Goal: Task Accomplishment & Management: Use online tool/utility

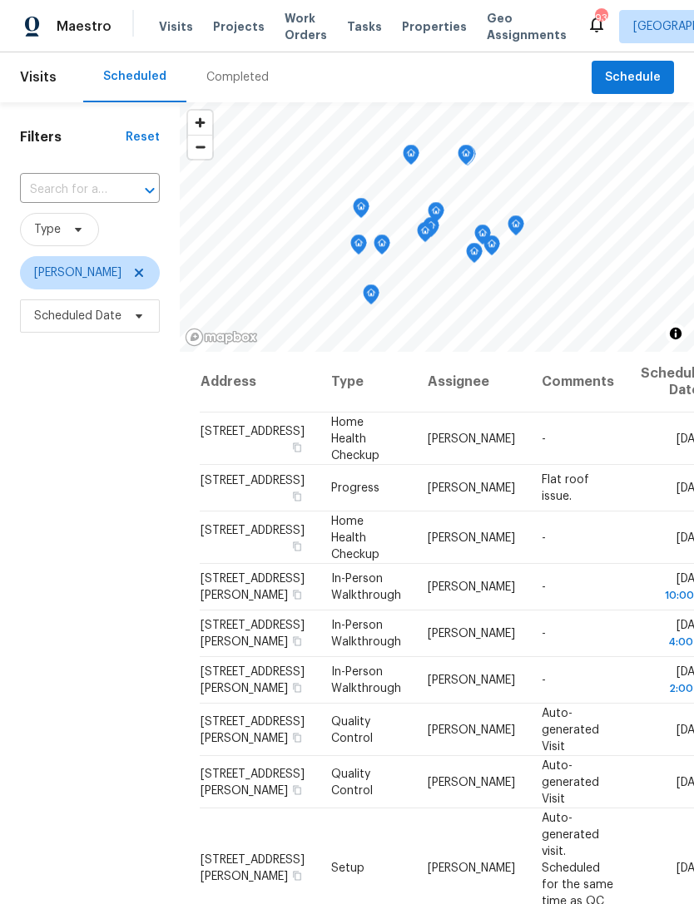
click at [0, 0] on icon at bounding box center [0, 0] width 0 height 0
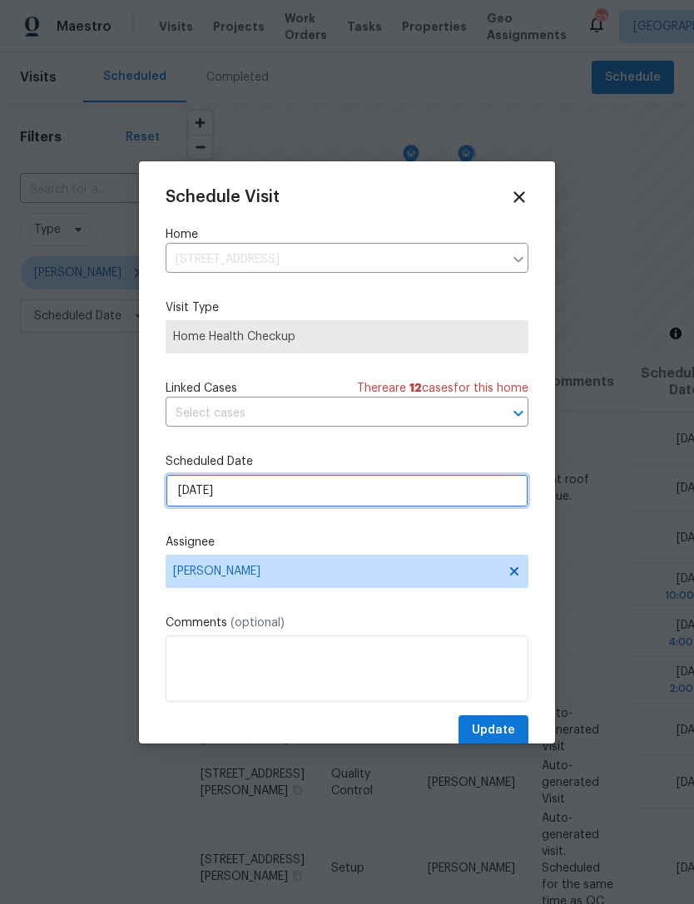
click at [308, 493] on input "[DATE]" at bounding box center [347, 490] width 363 height 33
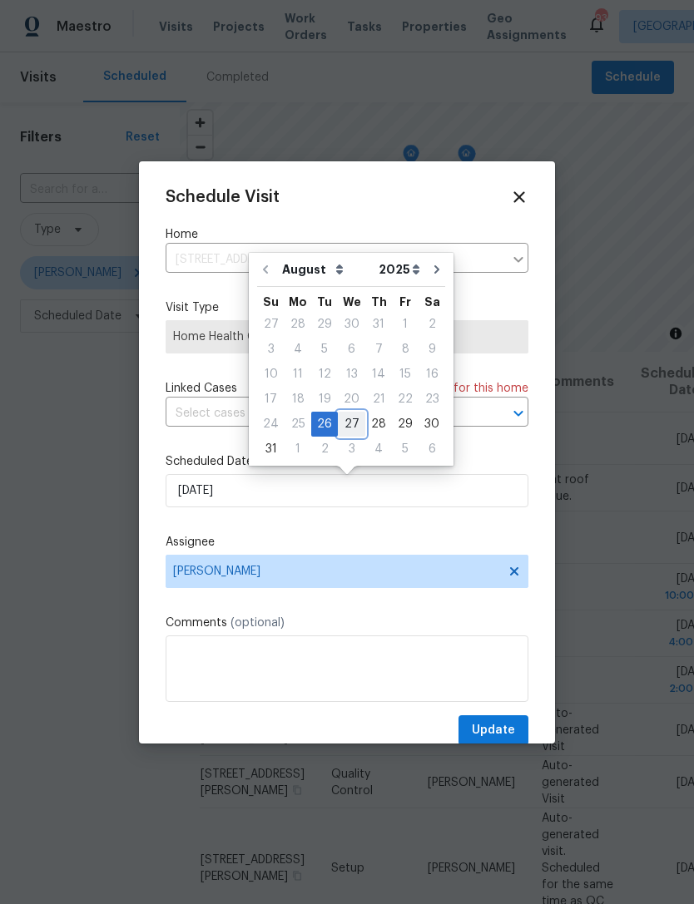
click at [348, 434] on div "27" at bounding box center [351, 424] width 27 height 23
type input "[DATE]"
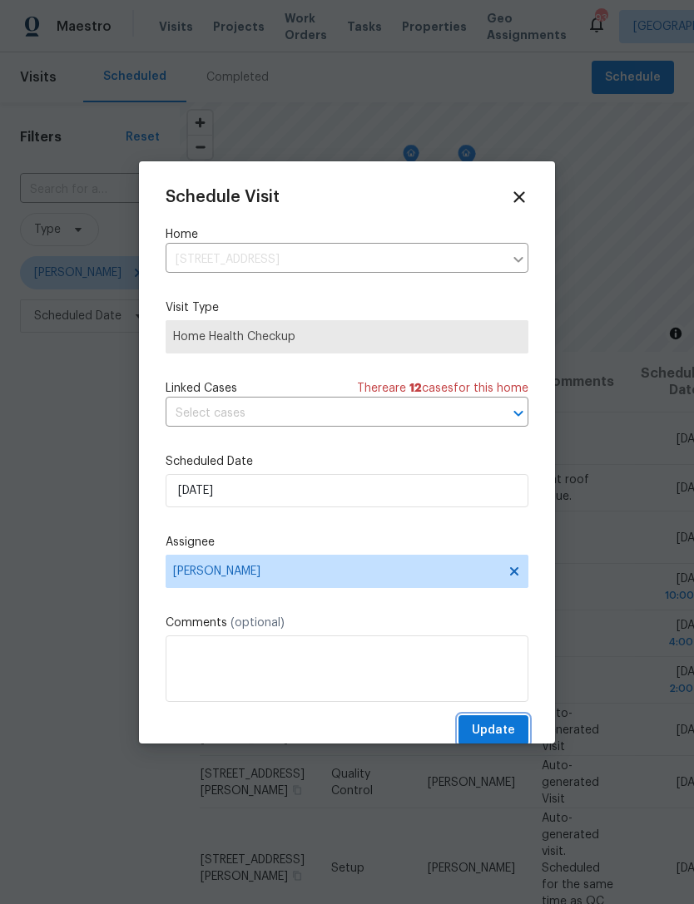
click at [505, 726] on span "Update" at bounding box center [493, 730] width 43 height 21
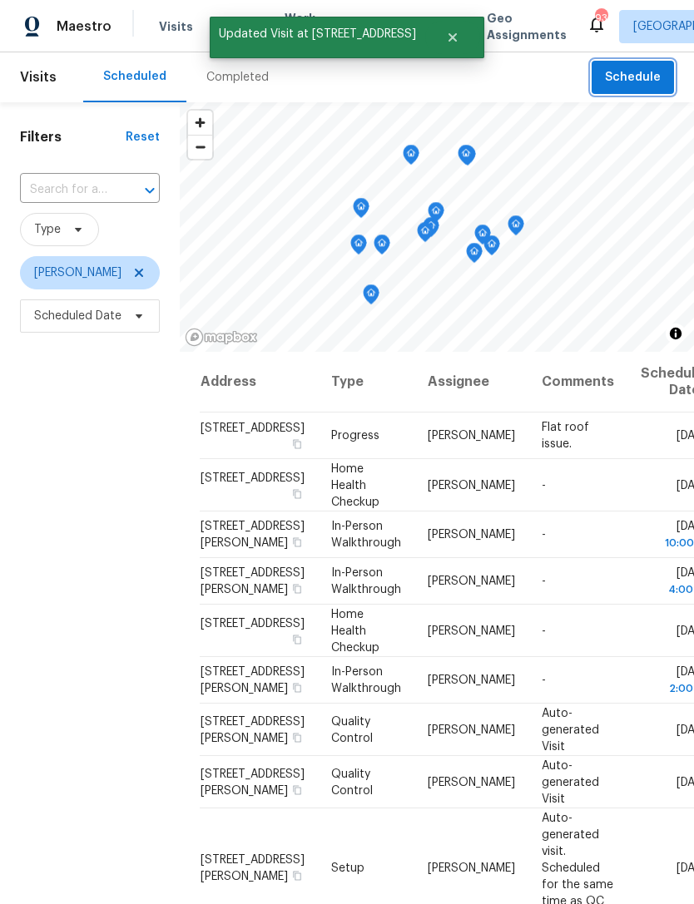
click at [637, 92] on button "Schedule" at bounding box center [633, 78] width 82 height 34
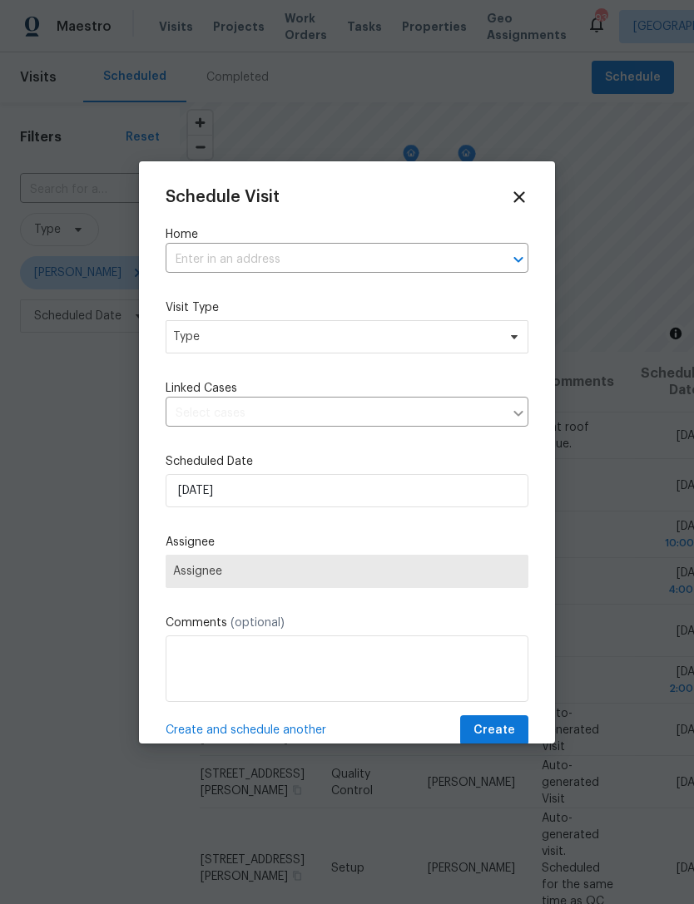
click at [350, 270] on input "text" at bounding box center [324, 260] width 316 height 26
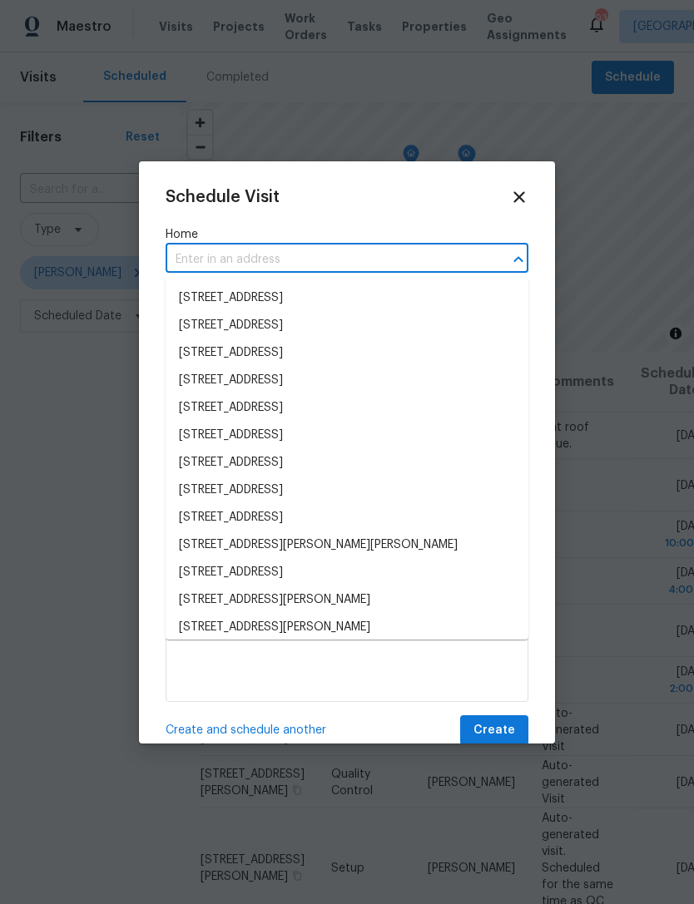
click at [611, 236] on div at bounding box center [347, 452] width 694 height 904
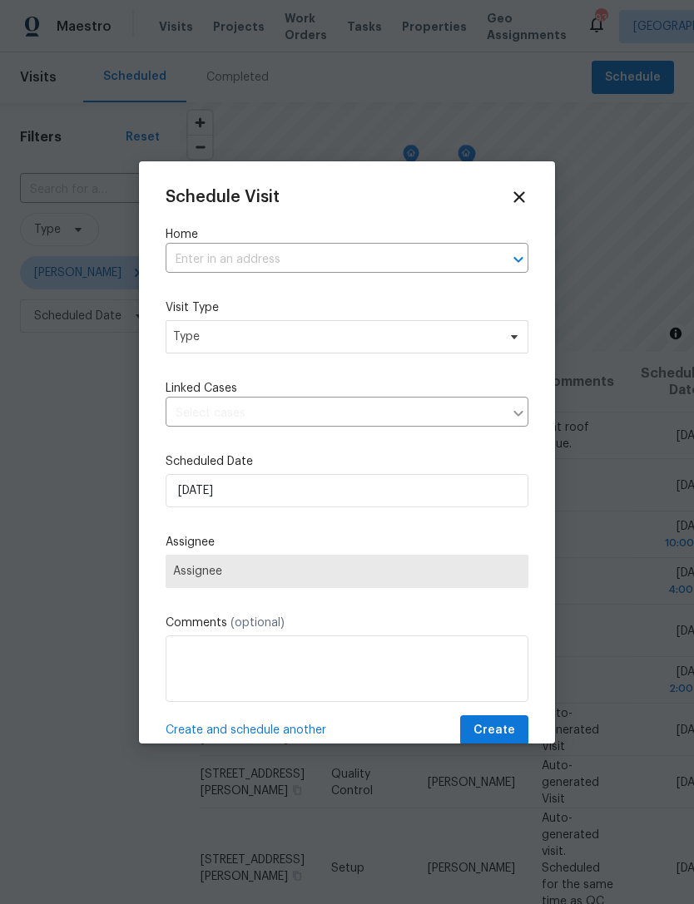
click at [521, 216] on div "Schedule Visit Home ​ Visit Type Type Linked Cases ​ Scheduled Date 8/26/2025 A…" at bounding box center [347, 467] width 363 height 558
click at [522, 199] on icon at bounding box center [518, 196] width 11 height 11
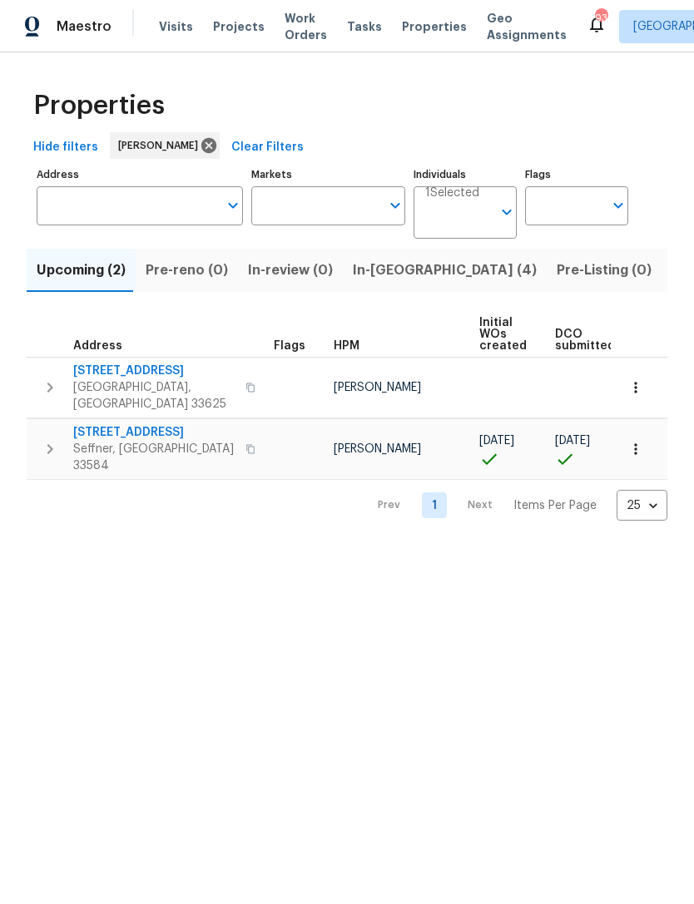
click at [157, 424] on span "2905 Forestwood Dr" at bounding box center [154, 432] width 162 height 17
click at [641, 441] on icon "button" at bounding box center [635, 449] width 17 height 17
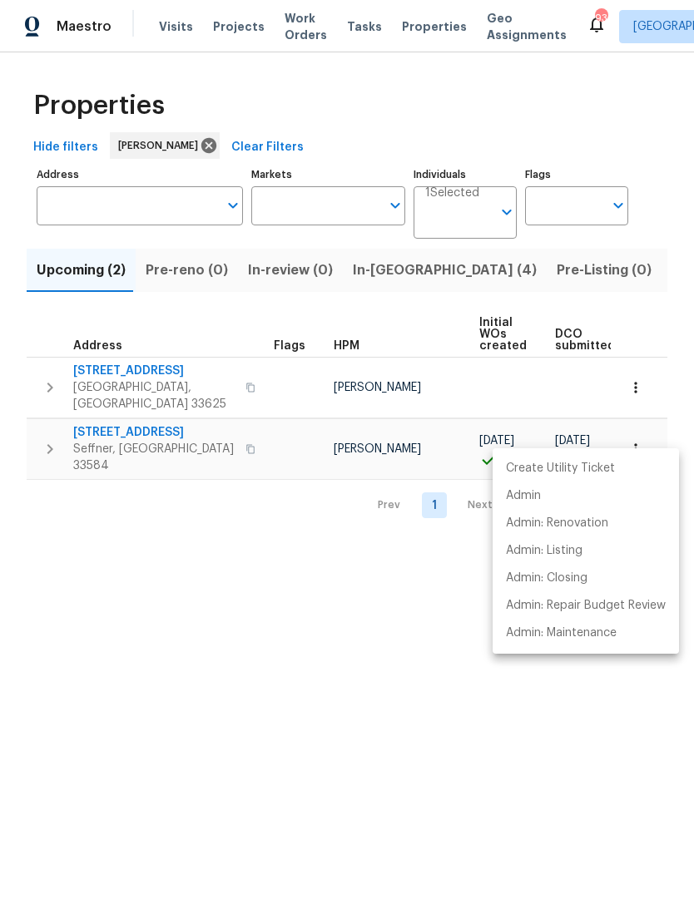
click at [426, 428] on div at bounding box center [347, 452] width 694 height 904
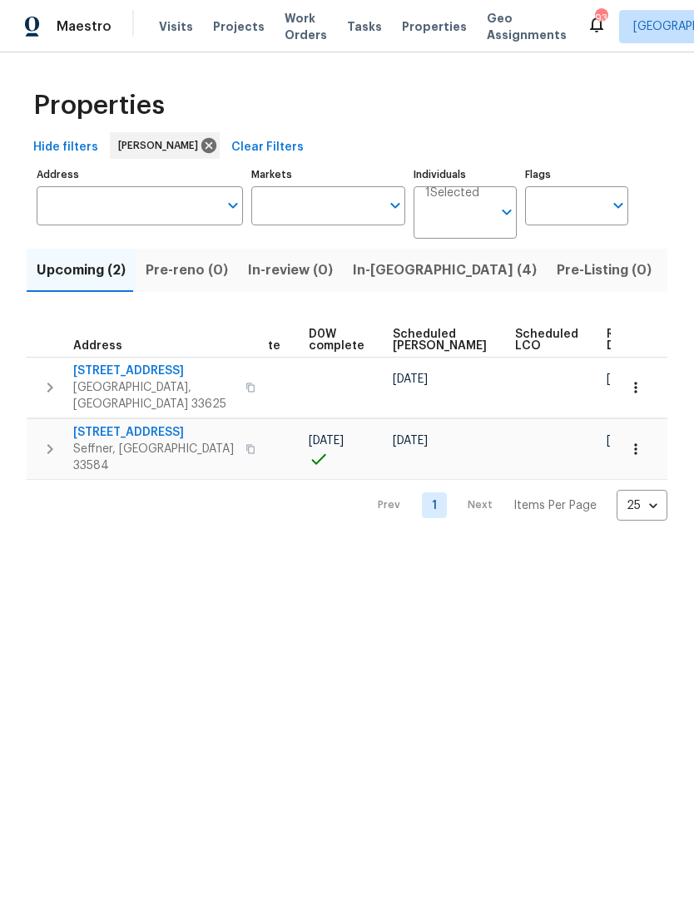
scroll to position [0, 417]
click at [387, 275] on span "In-reno (4)" at bounding box center [445, 270] width 184 height 23
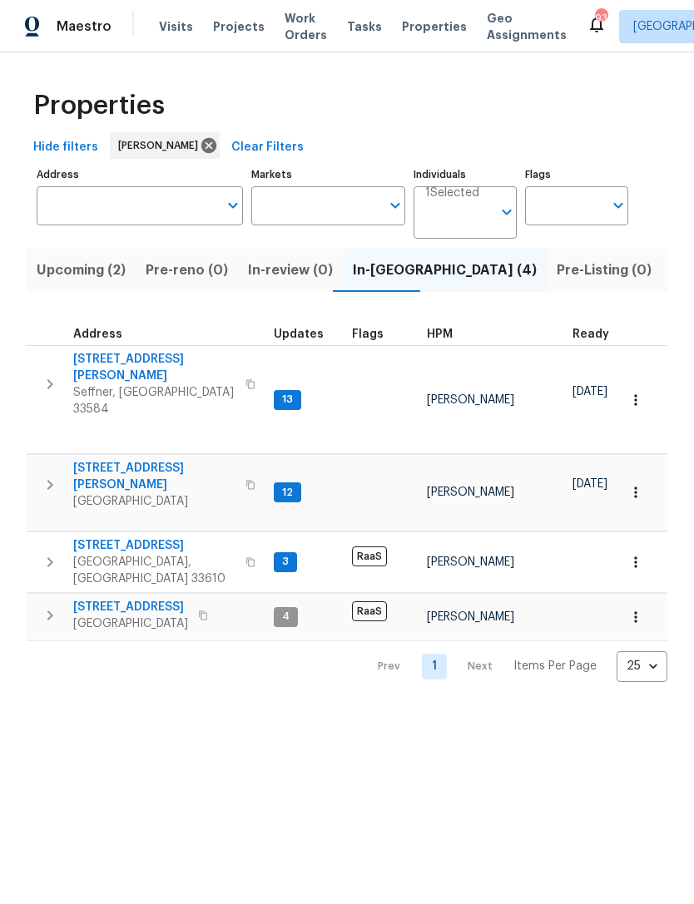
click at [146, 364] on span "807 Old Darby St" at bounding box center [154, 367] width 162 height 33
click at [638, 392] on icon "button" at bounding box center [635, 400] width 17 height 17
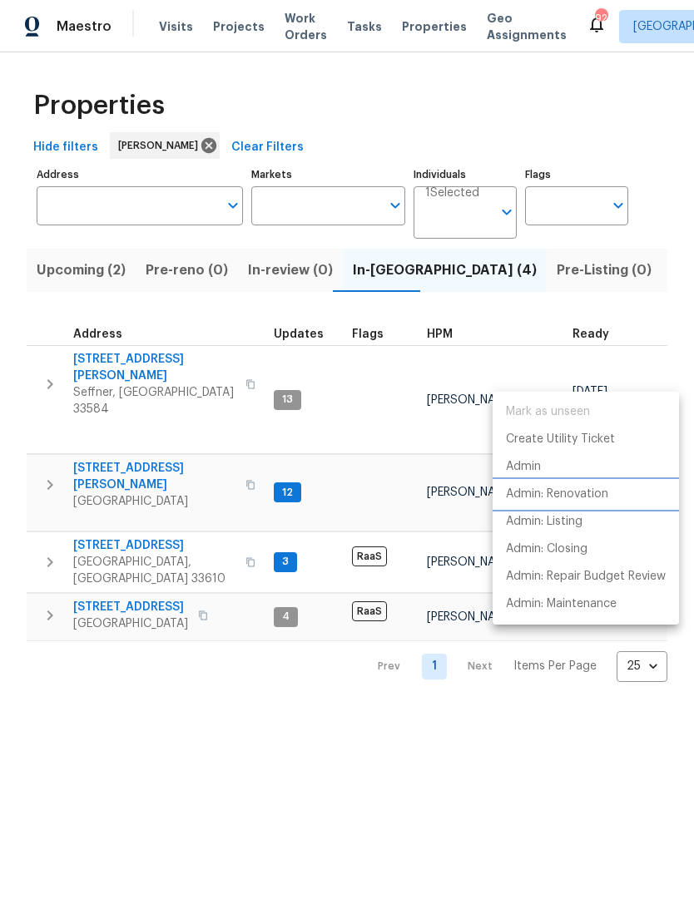
click at [607, 488] on p "Admin: Renovation" at bounding box center [557, 494] width 102 height 17
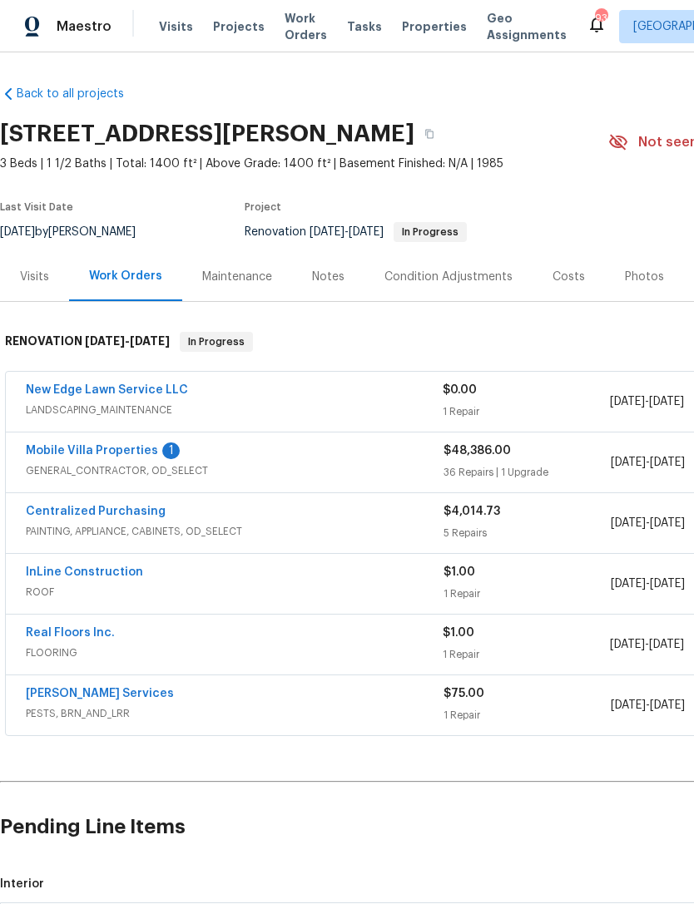
click at [59, 456] on link "Mobile Villa Properties" at bounding box center [92, 451] width 132 height 12
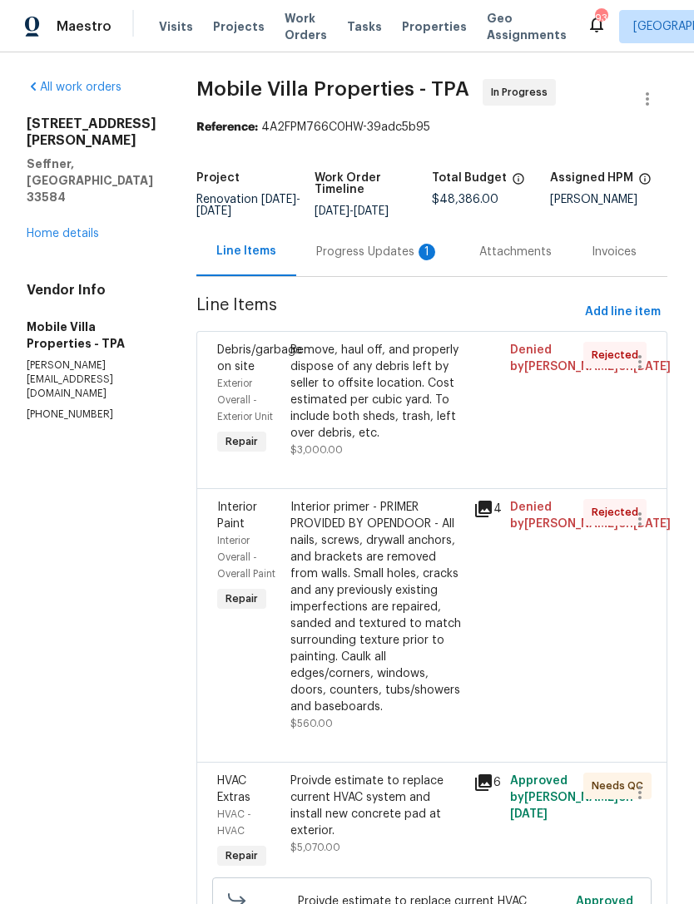
click at [333, 253] on div "Progress Updates 1" at bounding box center [377, 252] width 123 height 17
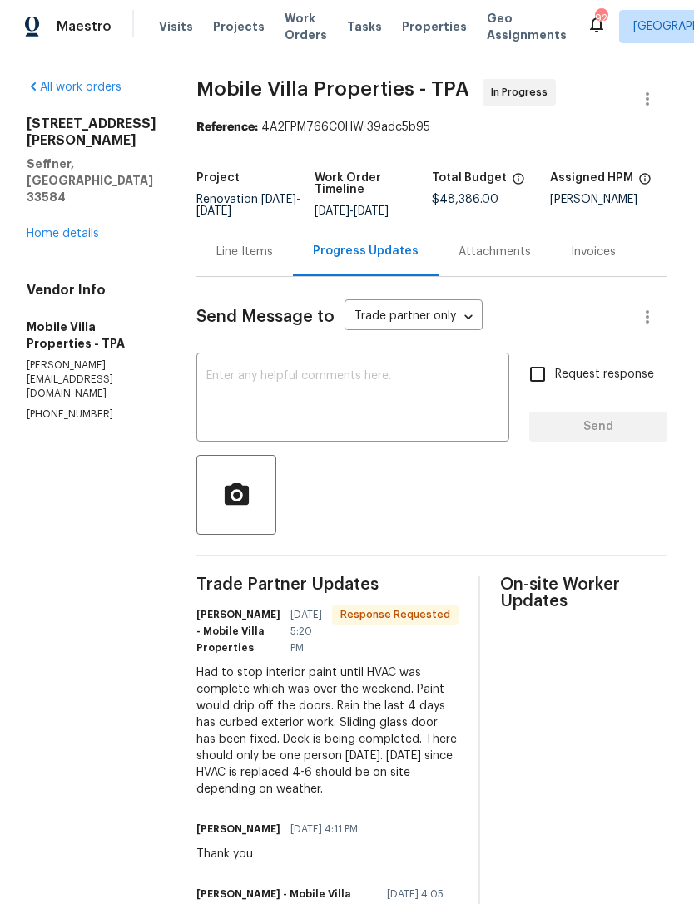
click at [196, 265] on div "Line Items" at bounding box center [244, 251] width 97 height 49
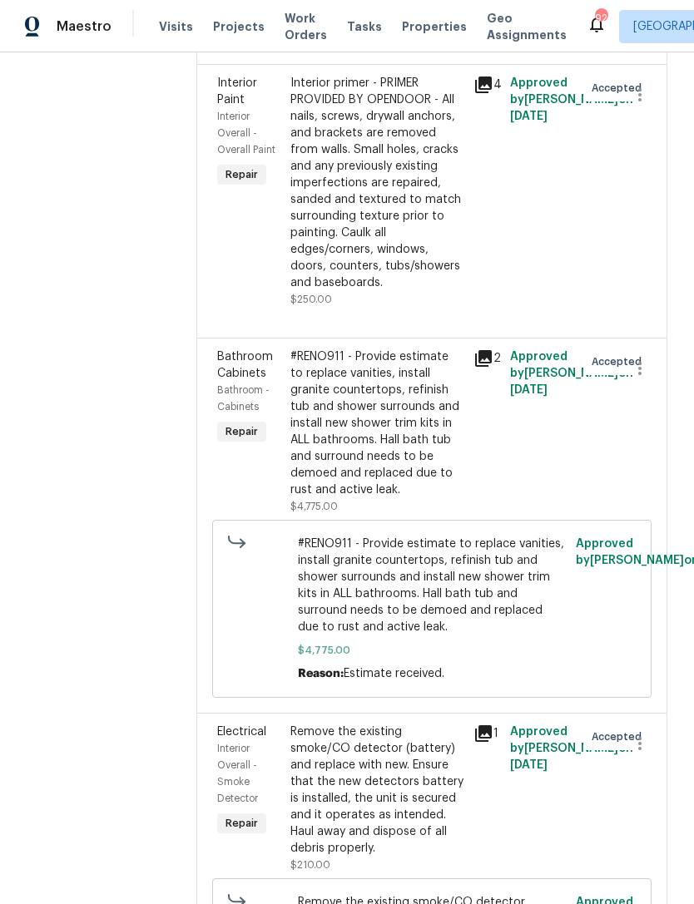
scroll to position [2169, 0]
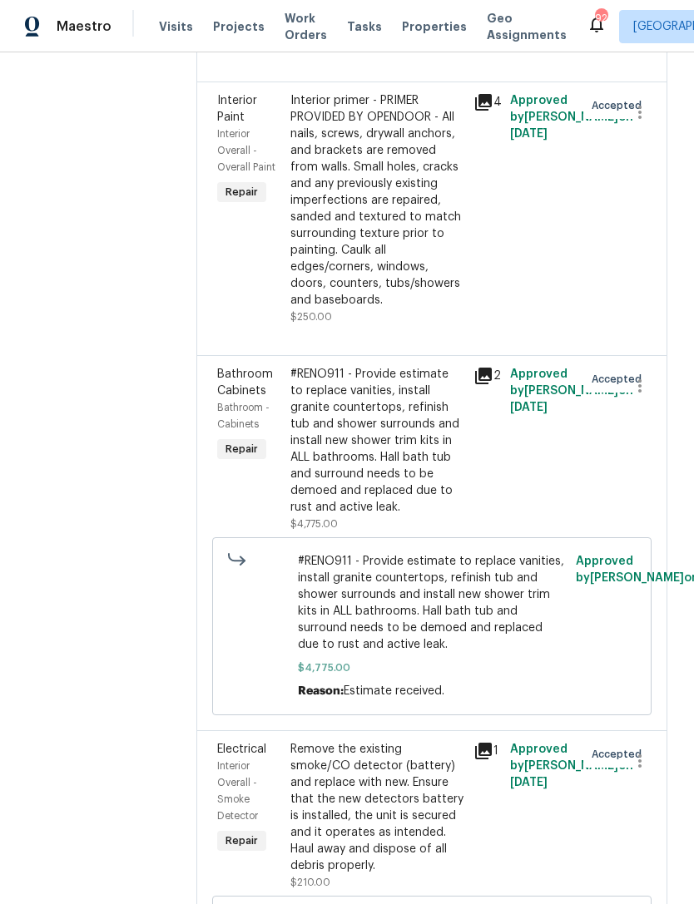
click at [344, 366] on div "#RENO911 - Provide estimate to replace vanities, install granite countertops, r…" at bounding box center [376, 441] width 173 height 150
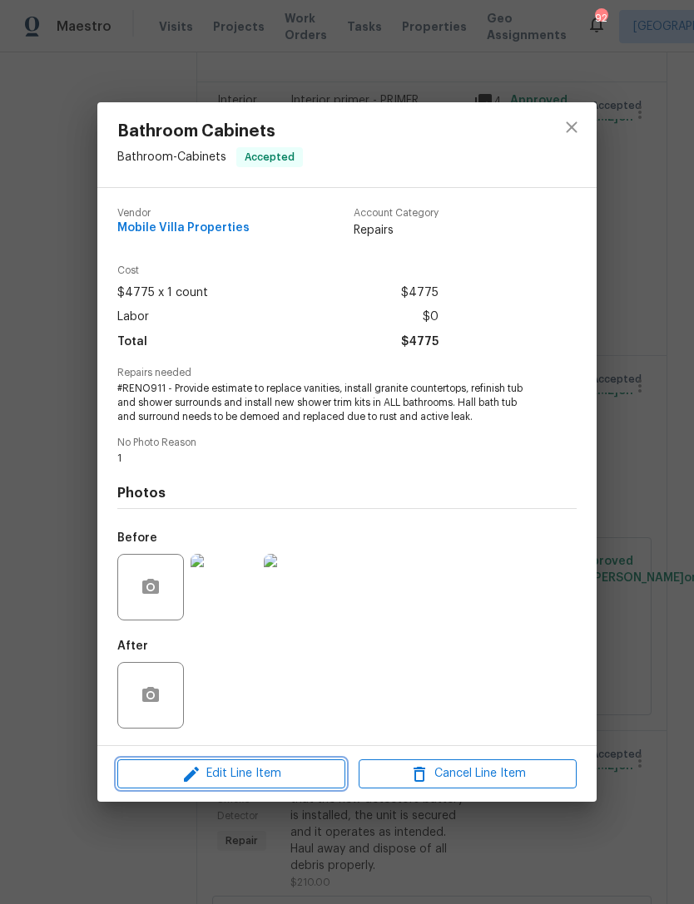
click at [298, 785] on span "Edit Line Item" at bounding box center [231, 774] width 218 height 21
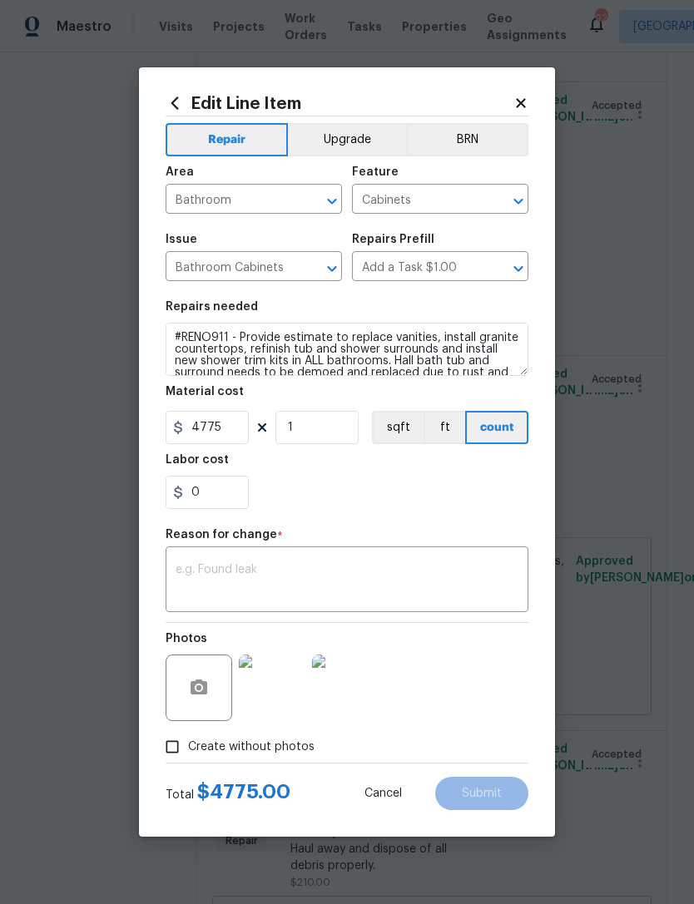
click at [420, 582] on textarea at bounding box center [347, 581] width 343 height 35
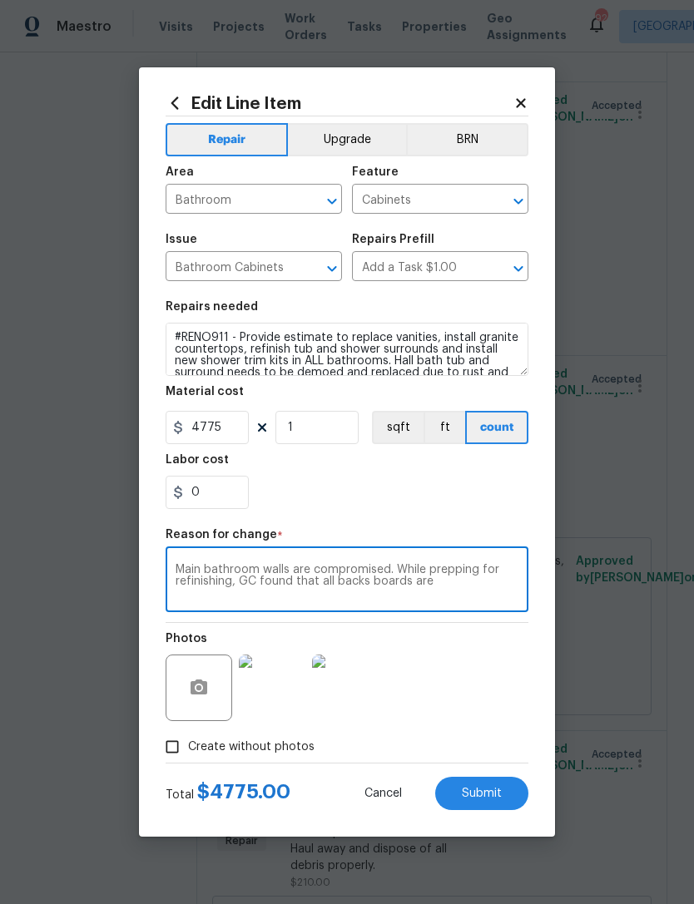
click at [365, 576] on textarea "Main bathroom walls are compromised. While prepping for refinishing, GC found t…" at bounding box center [347, 581] width 343 height 35
click at [359, 583] on textarea "Main bathroom walls are compromised. While prepping for refinishing, GC found t…" at bounding box center [347, 581] width 343 height 35
click at [369, 587] on textarea "Main bathroom walls are compromised. While prepping for refinishing, GC found t…" at bounding box center [347, 581] width 343 height 35
click at [488, 589] on textarea "Main bathroom walls are compromised. While prepping for refinishing, GC found t…" at bounding box center [347, 581] width 343 height 35
type textarea "Main bathroom walls are compromised. While prepping for refinishing, GC found t…"
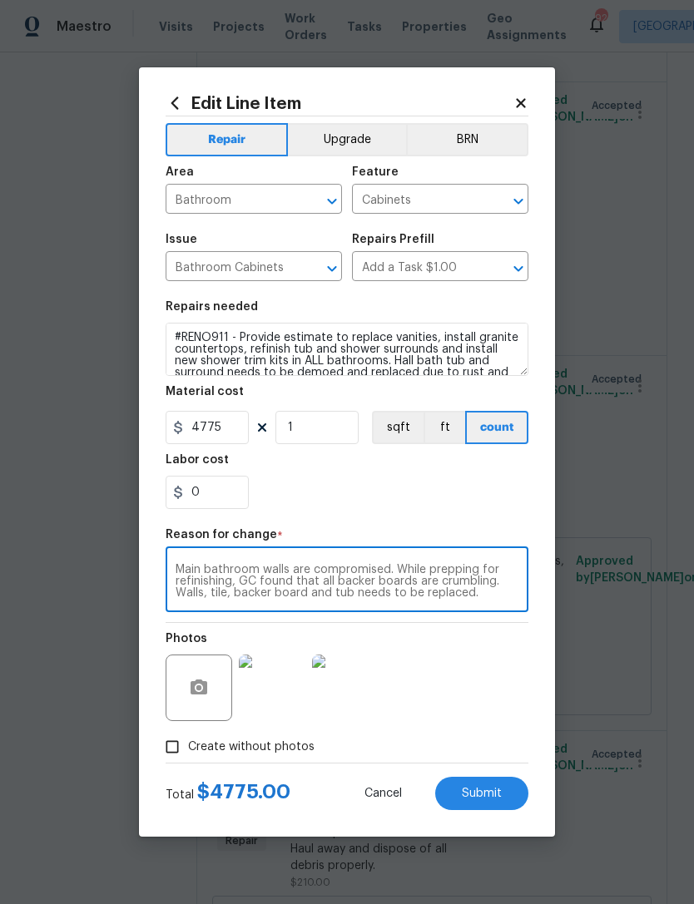
click at [490, 518] on section "Repairs needed #RENO911 - Provide estimate to replace vanities, install granite…" at bounding box center [347, 405] width 363 height 228
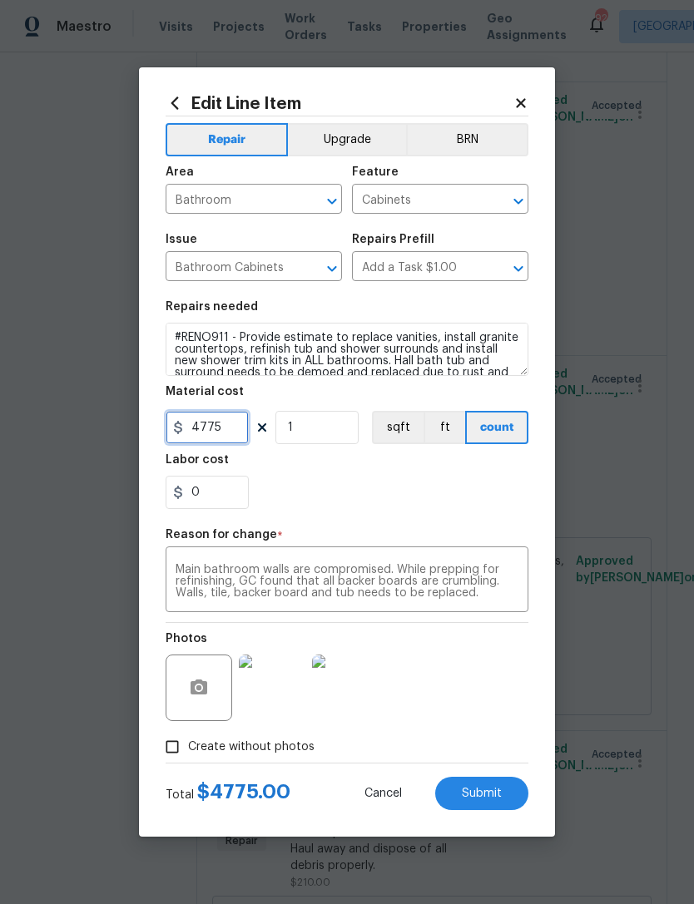
click at [233, 443] on input "4775" at bounding box center [207, 427] width 83 height 33
click at [446, 479] on div "0" at bounding box center [347, 492] width 363 height 33
click at [490, 802] on button "Submit" at bounding box center [481, 793] width 93 height 33
type input "4775"
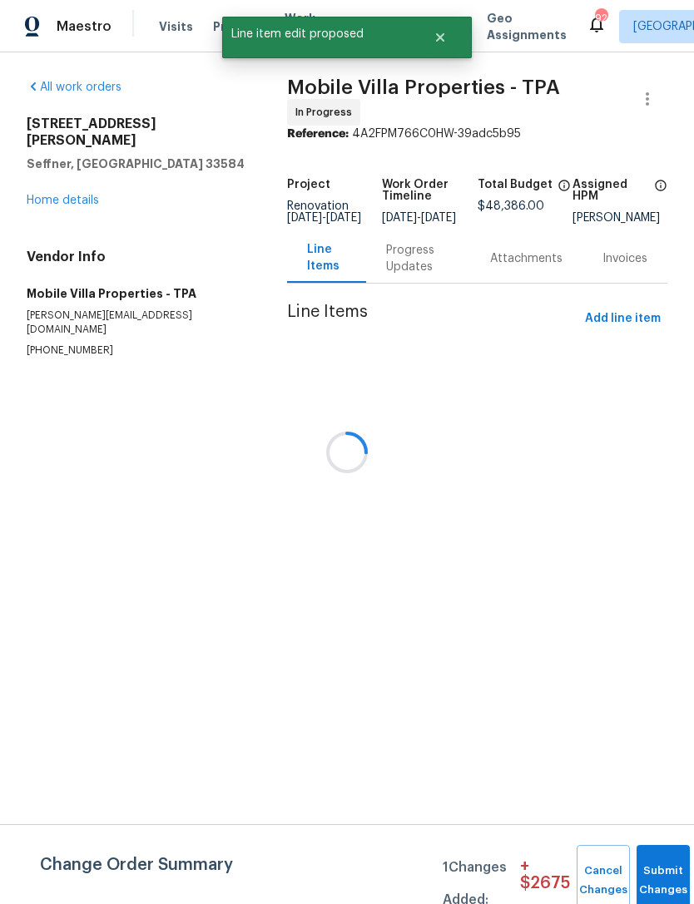
scroll to position [0, 0]
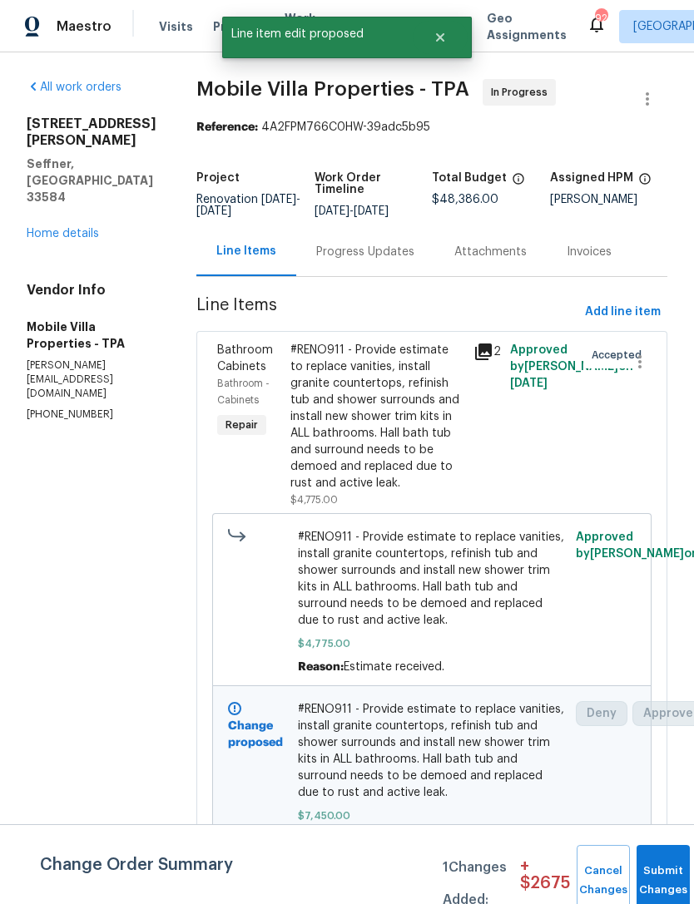
click at [653, 869] on button "Submit Changes" at bounding box center [662, 881] width 53 height 72
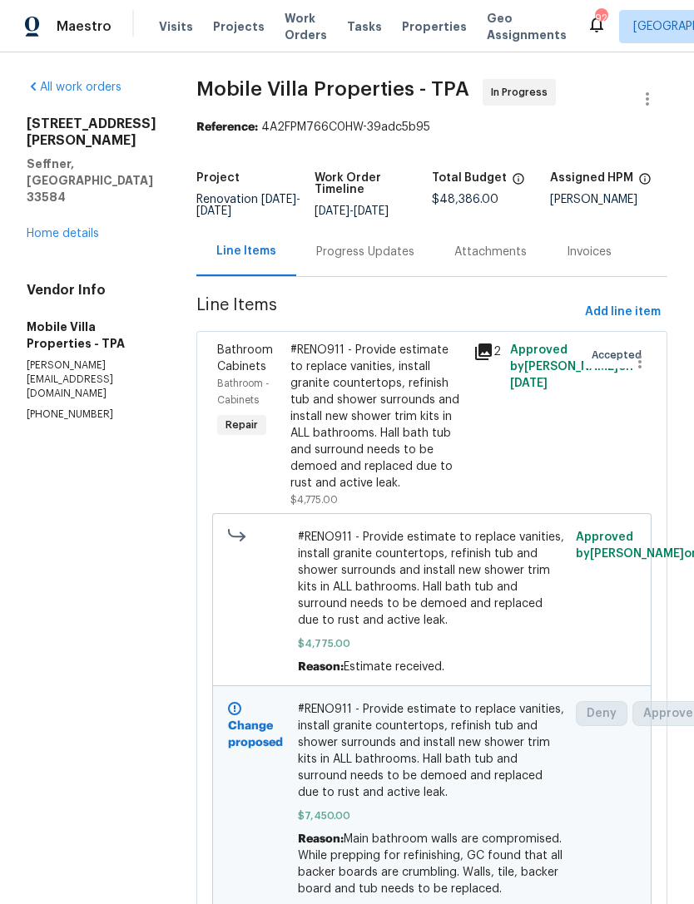
click at [42, 2] on div "Maestro Visits Projects Work Orders Tasks Properties Geo Assignments 92 Tampa B…" at bounding box center [347, 26] width 694 height 52
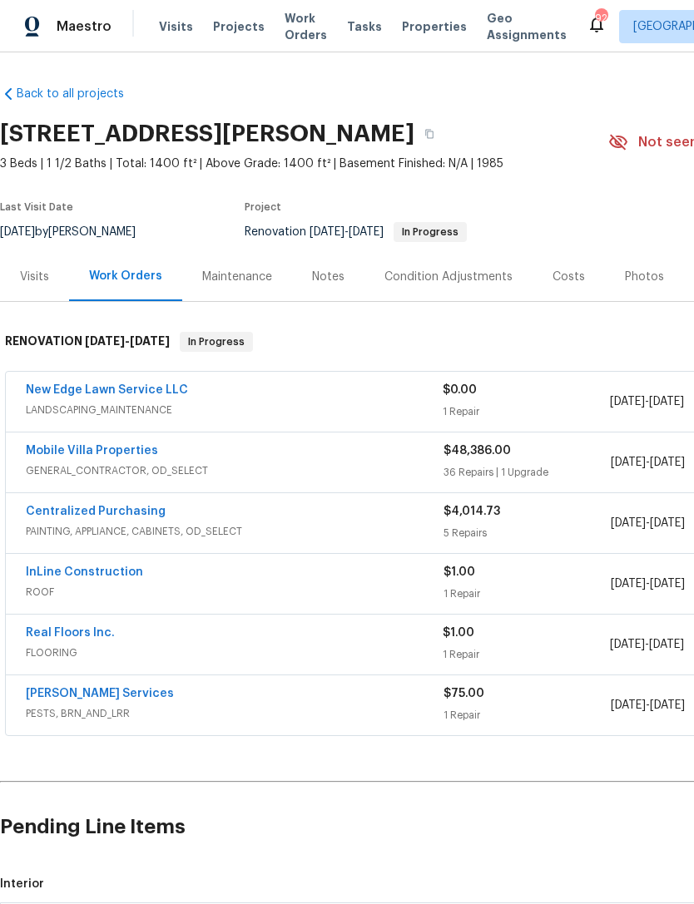
click at [59, 570] on link "InLine Construction" at bounding box center [84, 573] width 117 height 12
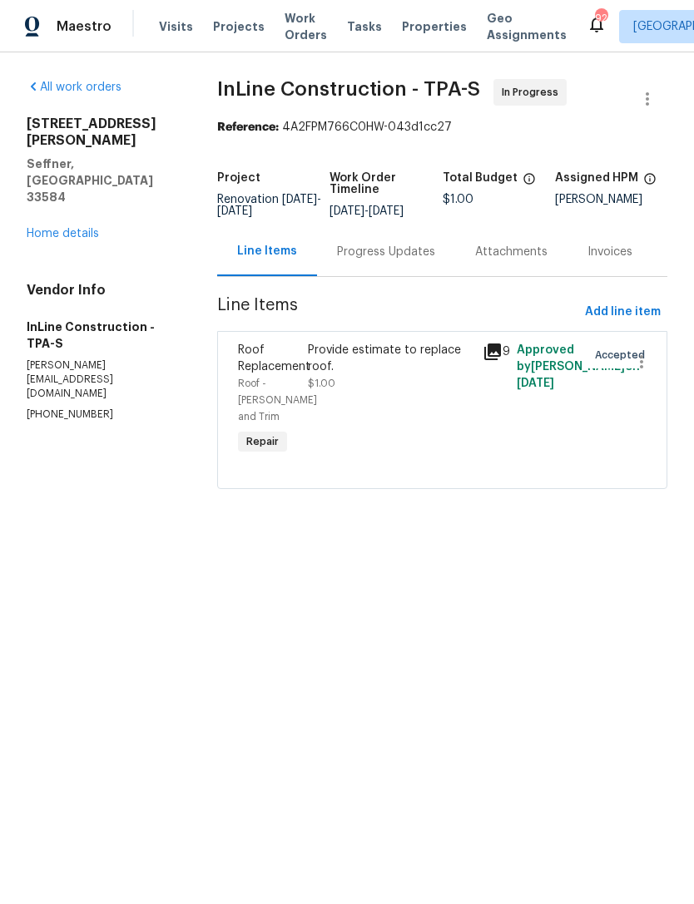
click at [392, 260] on div "Progress Updates" at bounding box center [386, 252] width 98 height 17
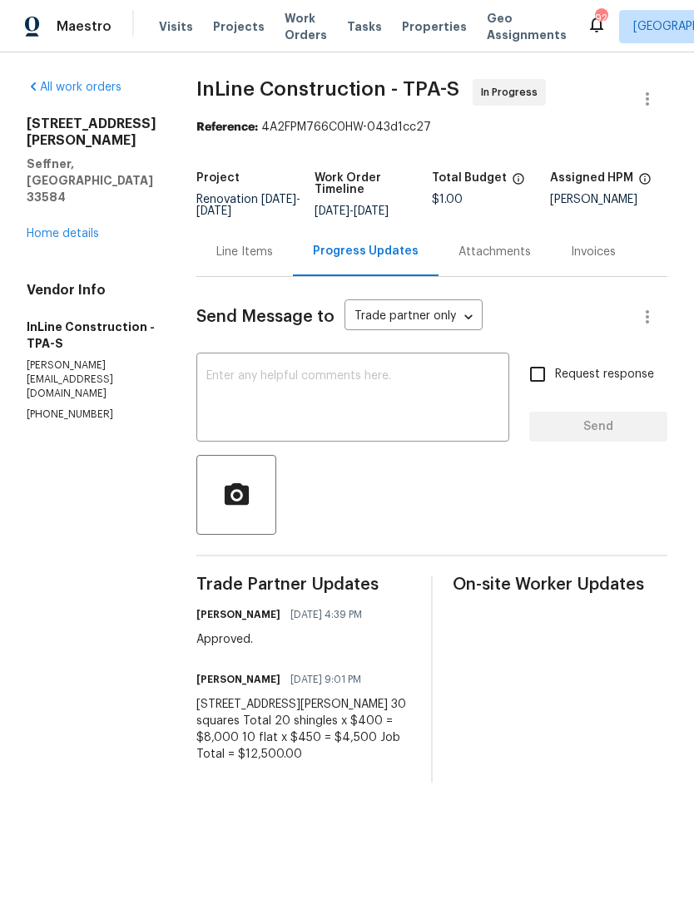
click at [255, 265] on div "Line Items" at bounding box center [244, 251] width 97 height 49
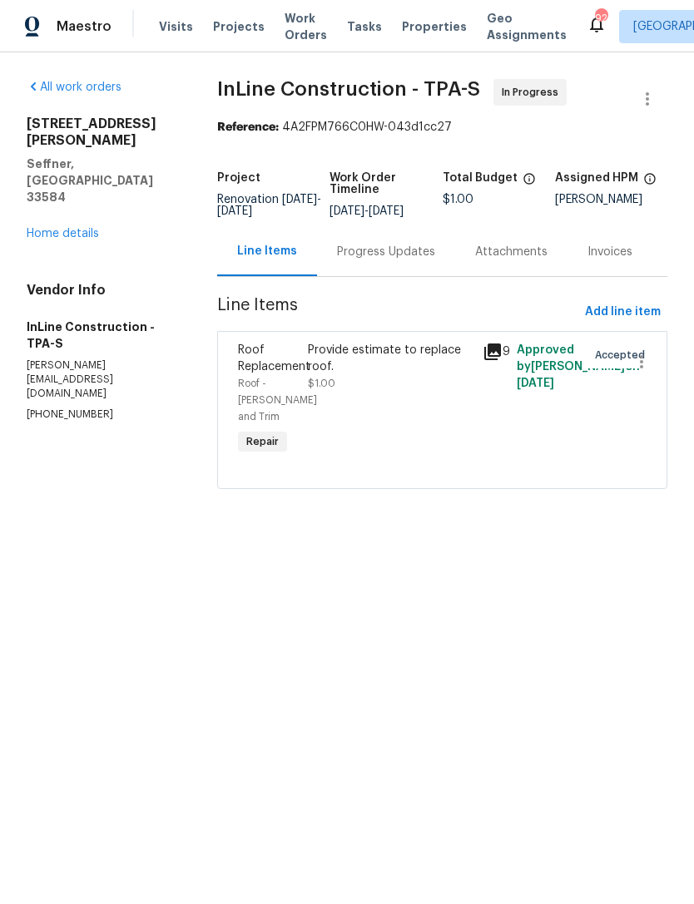
click at [398, 392] on div "Provide estimate to replace roof. $1.00" at bounding box center [390, 367] width 164 height 50
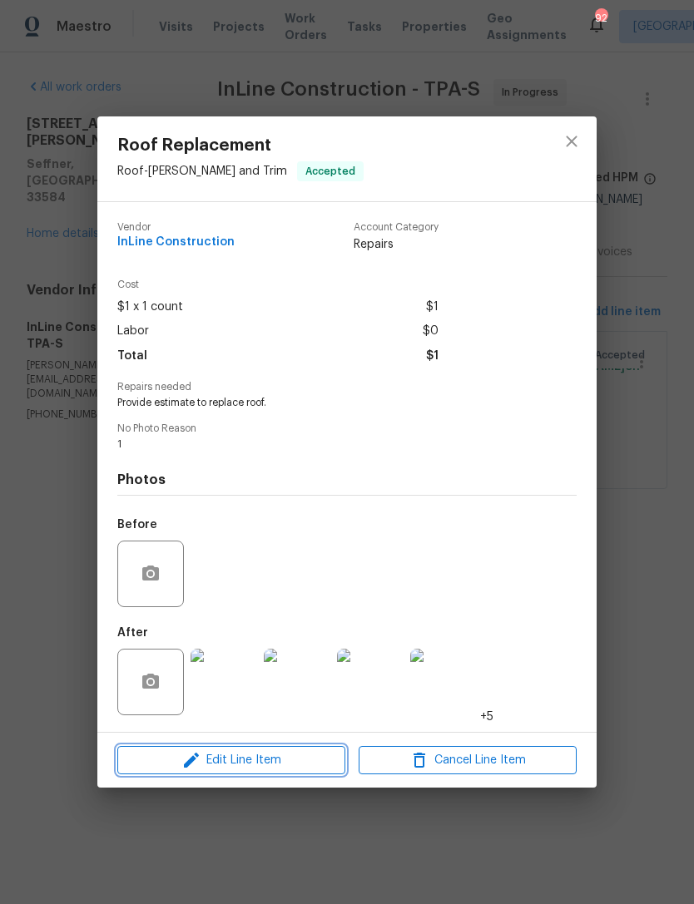
click at [265, 765] on span "Edit Line Item" at bounding box center [231, 760] width 218 height 21
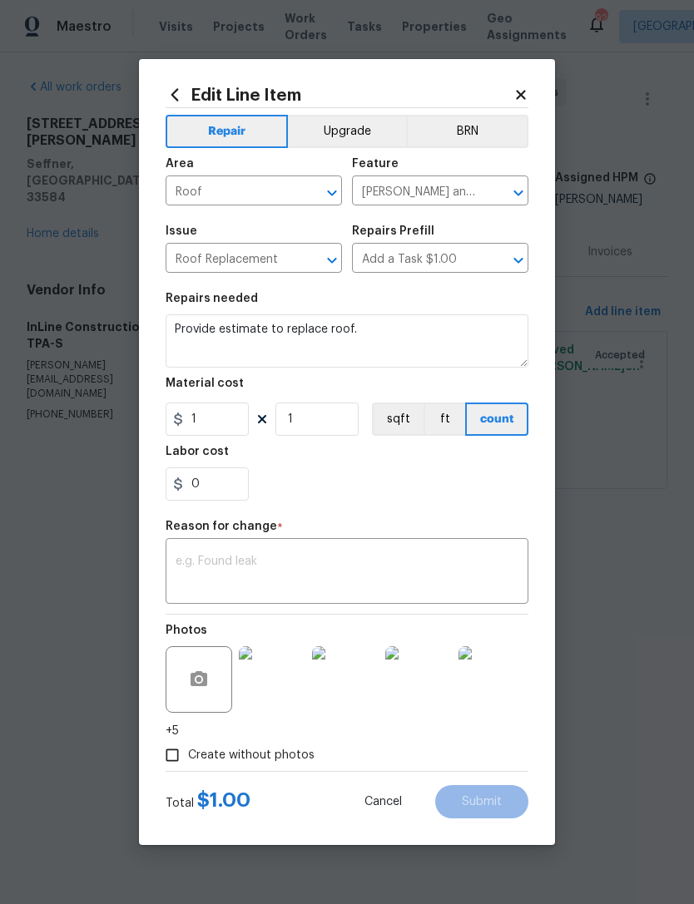
click at [310, 573] on textarea at bounding box center [347, 573] width 343 height 35
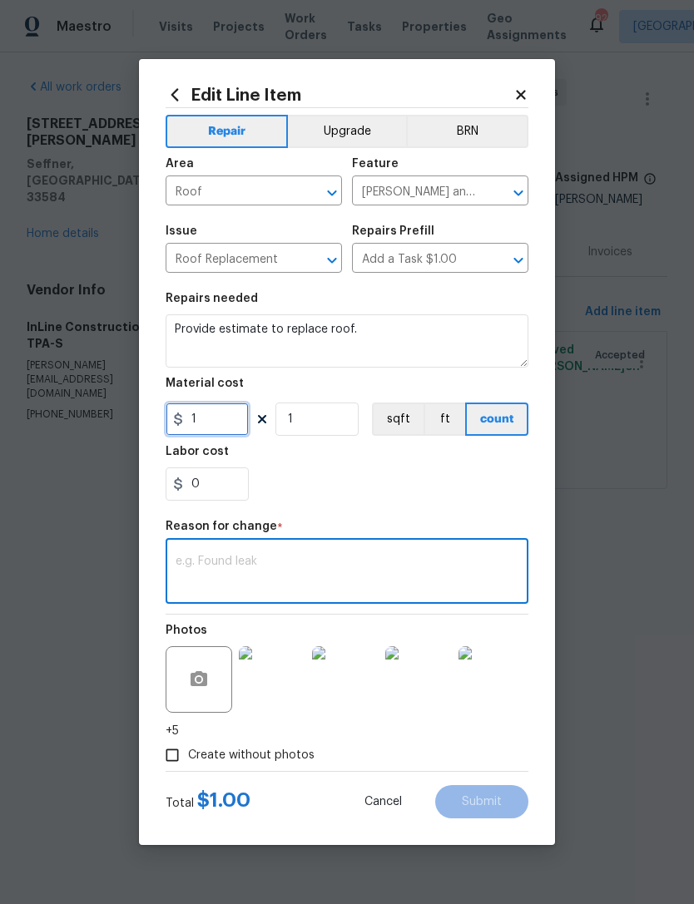
click at [227, 418] on input "1" at bounding box center [207, 419] width 83 height 33
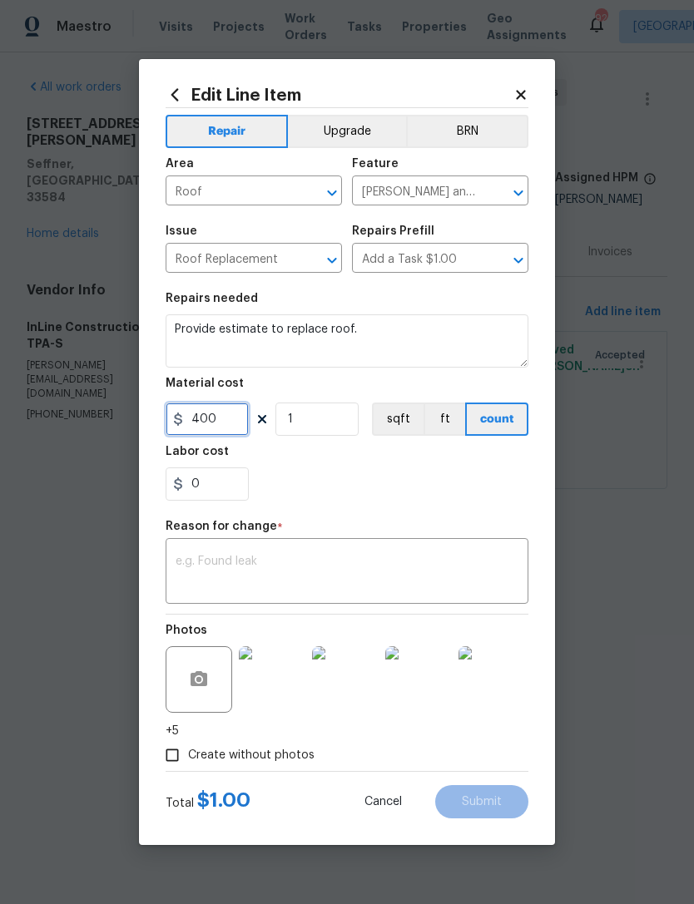
type input "400"
click at [326, 418] on section "Repairs needed Provide estimate to replace roof. Material cost 400 1 sqft ft co…" at bounding box center [347, 397] width 363 height 228
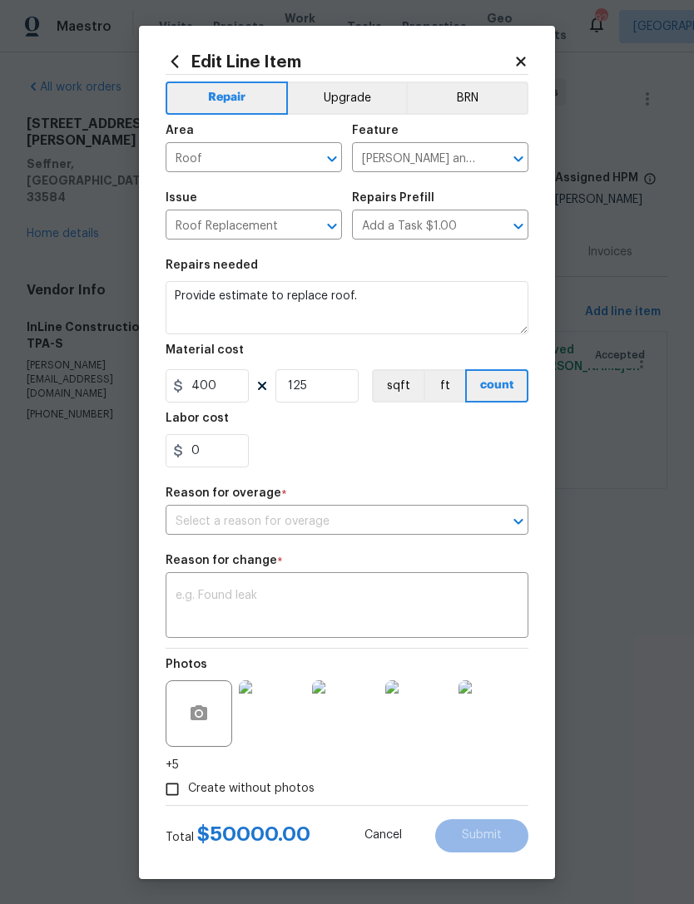
click at [450, 454] on div "0" at bounding box center [347, 450] width 363 height 33
click at [337, 389] on input "125" at bounding box center [316, 385] width 83 height 33
click at [445, 461] on div "0" at bounding box center [347, 450] width 363 height 33
click at [329, 385] on input "25" at bounding box center [316, 385] width 83 height 33
click at [454, 446] on div "0" at bounding box center [347, 450] width 363 height 33
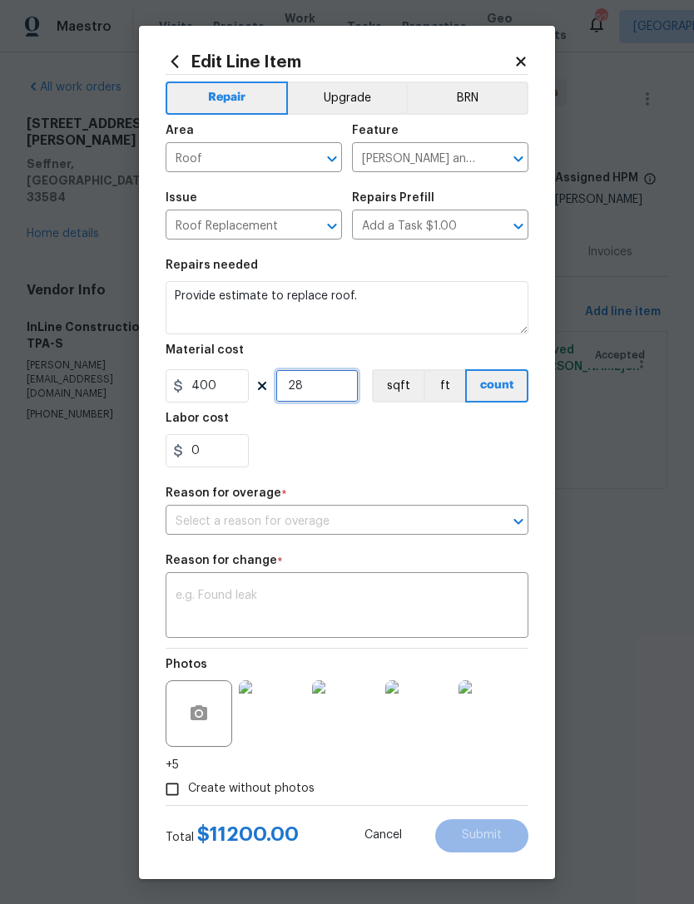
click at [327, 403] on input "28" at bounding box center [316, 385] width 83 height 33
type input "30"
click at [432, 449] on div "0" at bounding box center [347, 450] width 363 height 33
click at [339, 395] on input "30" at bounding box center [316, 385] width 83 height 33
click at [594, 410] on body "Maestro Visits Projects Work Orders Tasks Properties Geo Assignments 92 Tampa B…" at bounding box center [347, 268] width 694 height 536
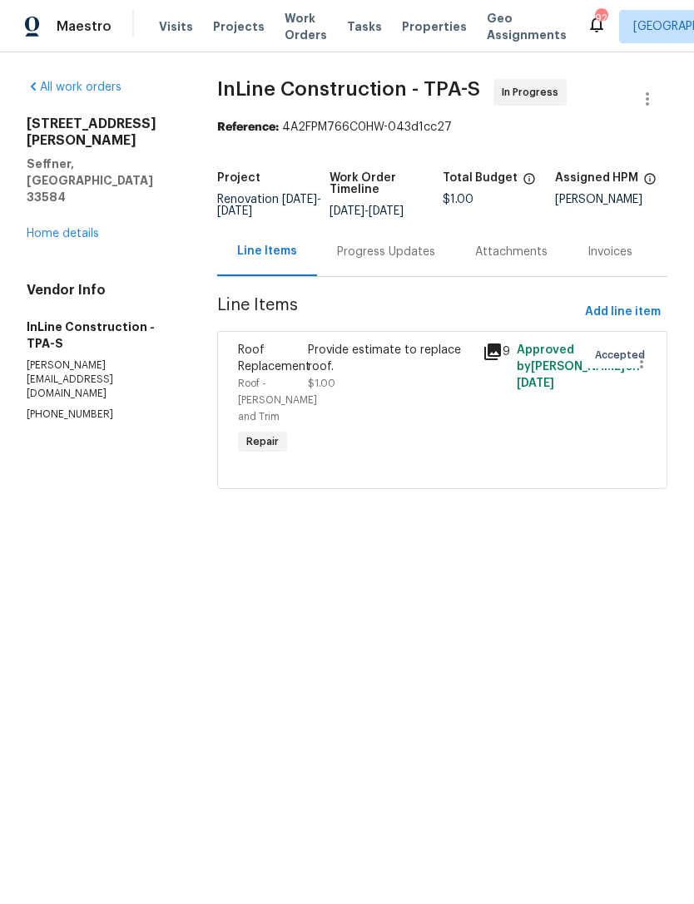
click at [423, 275] on div "Progress Updates" at bounding box center [386, 251] width 138 height 49
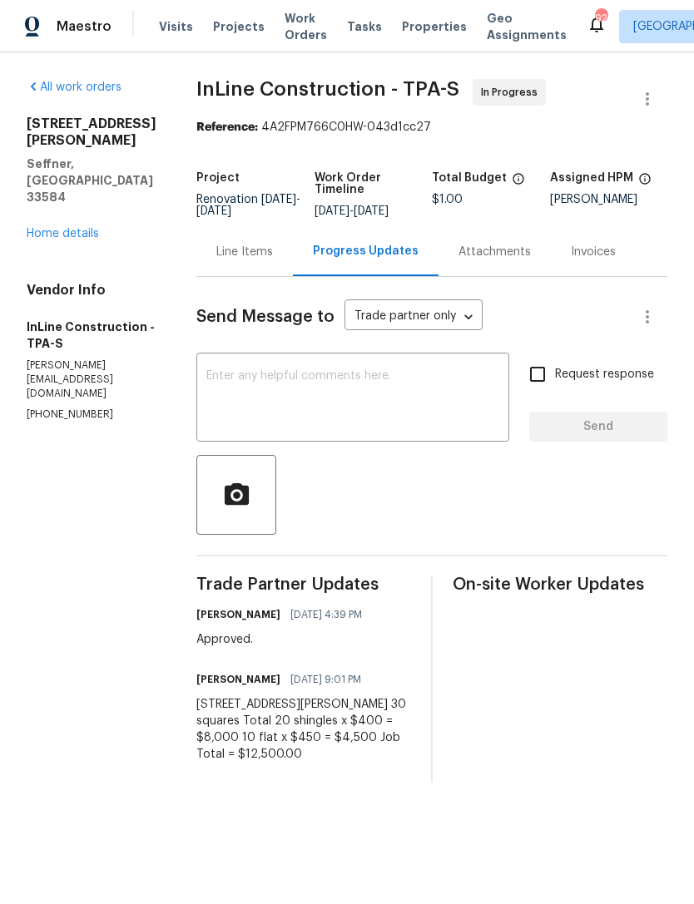
click at [243, 249] on div "Line Items" at bounding box center [244, 252] width 57 height 17
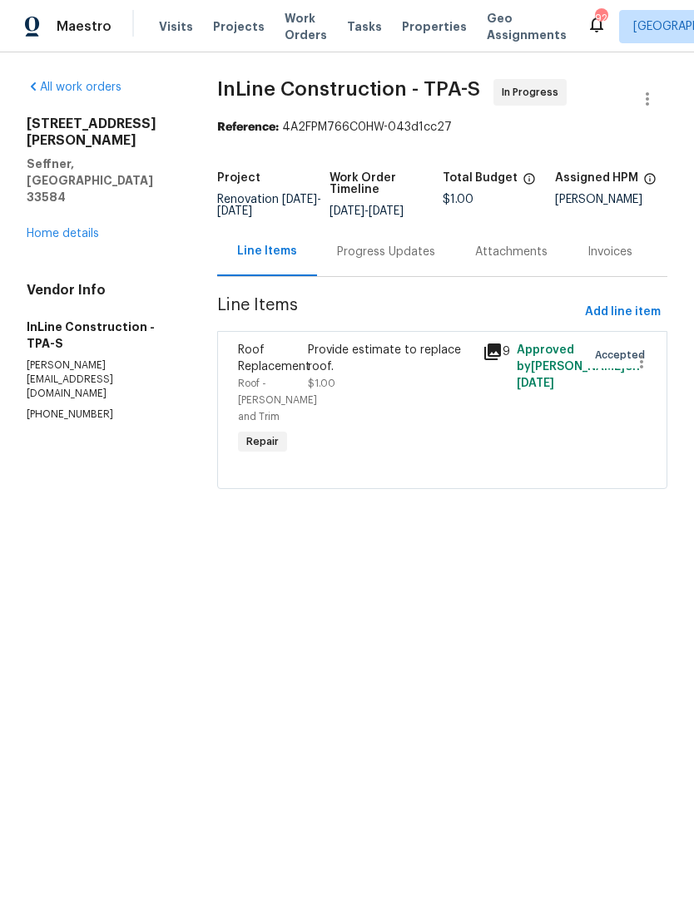
click at [378, 392] on div "Provide estimate to replace roof. $1.00" at bounding box center [390, 367] width 164 height 50
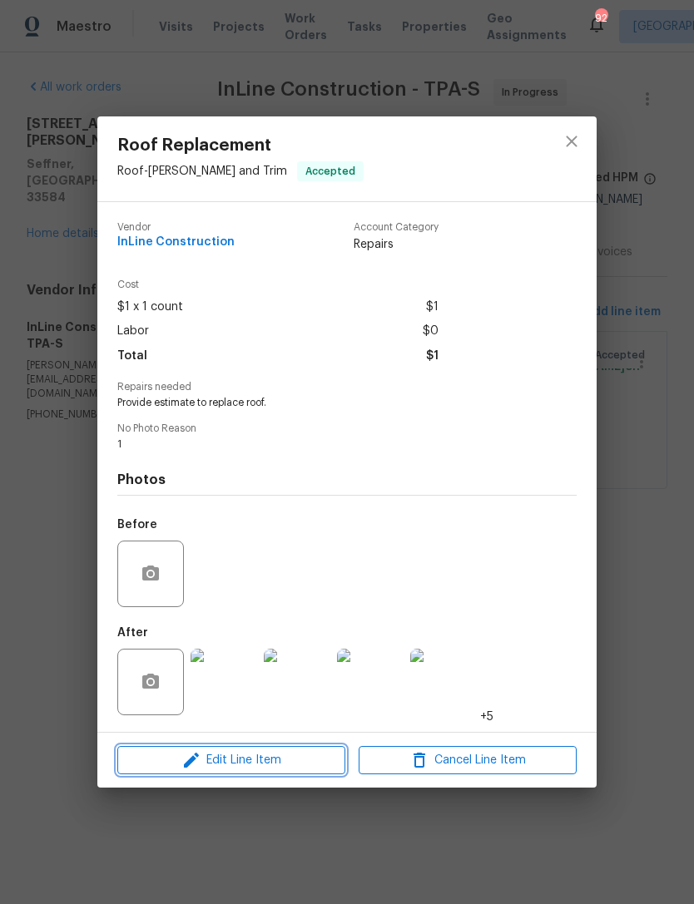
click at [266, 755] on span "Edit Line Item" at bounding box center [231, 760] width 218 height 21
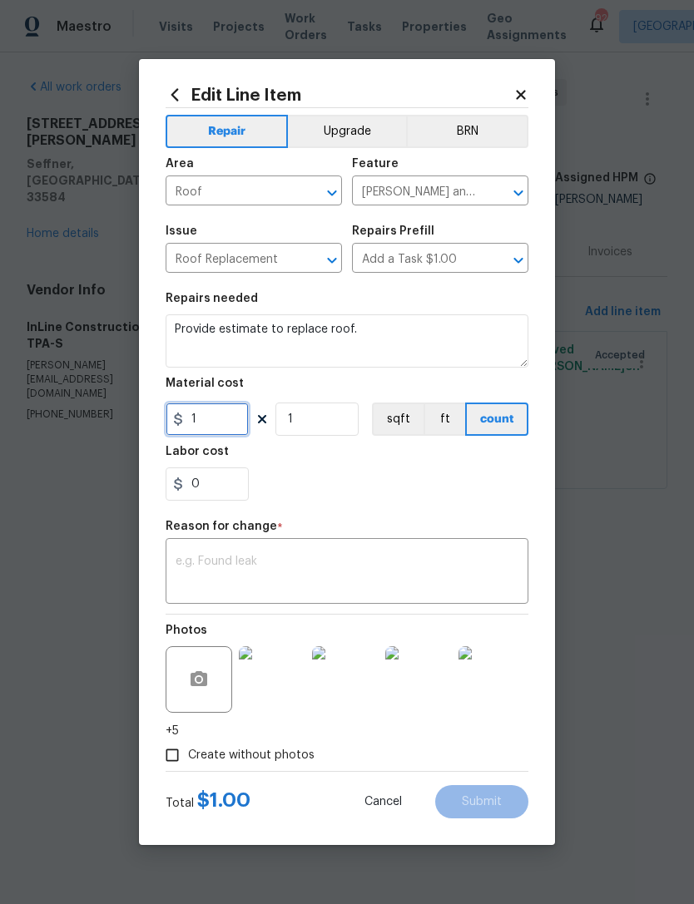
click at [232, 423] on input "1" at bounding box center [207, 419] width 83 height 33
type input "12500"
click at [458, 497] on div "Repair Upgrade BRN Area Roof ​ Feature Eaves and Trim ​ Issue Roof Replacement …" at bounding box center [347, 439] width 363 height 663
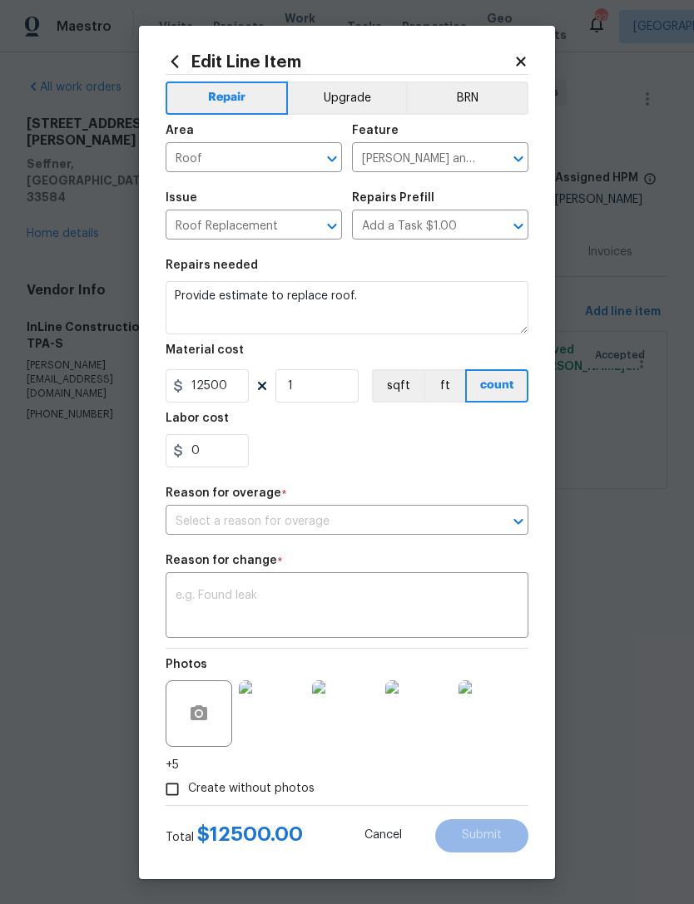
click at [426, 600] on textarea at bounding box center [347, 607] width 343 height 35
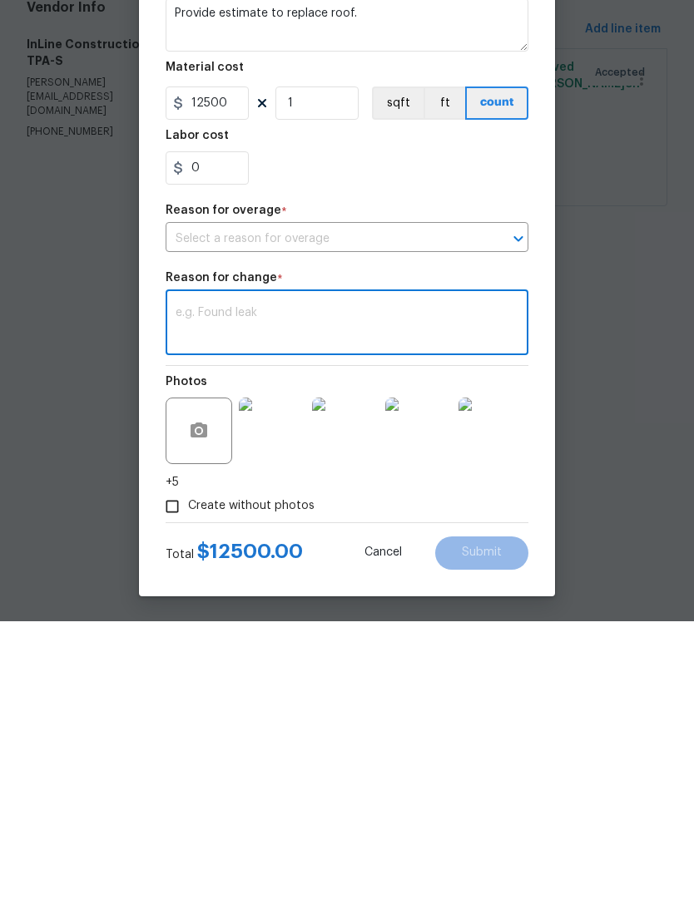
click at [507, 510] on button "Open" at bounding box center [518, 521] width 23 height 23
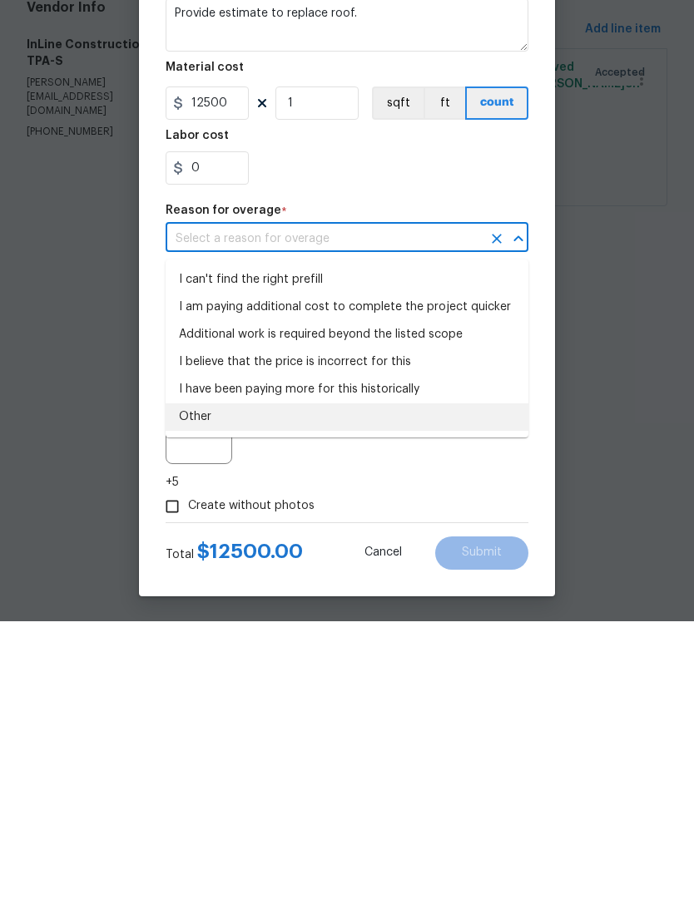
click at [423, 686] on li "Other" at bounding box center [347, 699] width 363 height 27
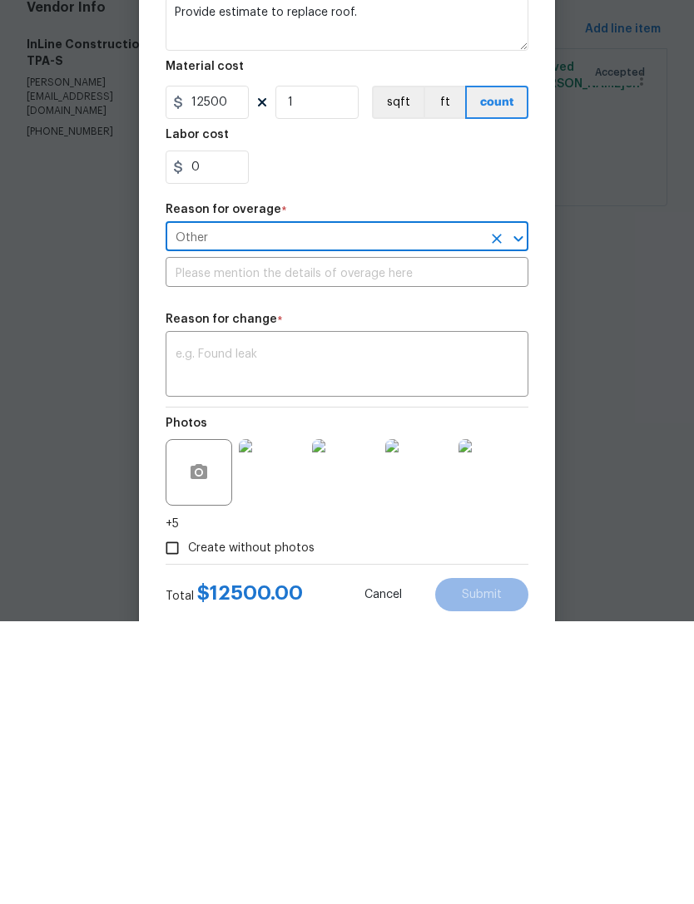
click at [517, 512] on icon "Open" at bounding box center [518, 522] width 20 height 20
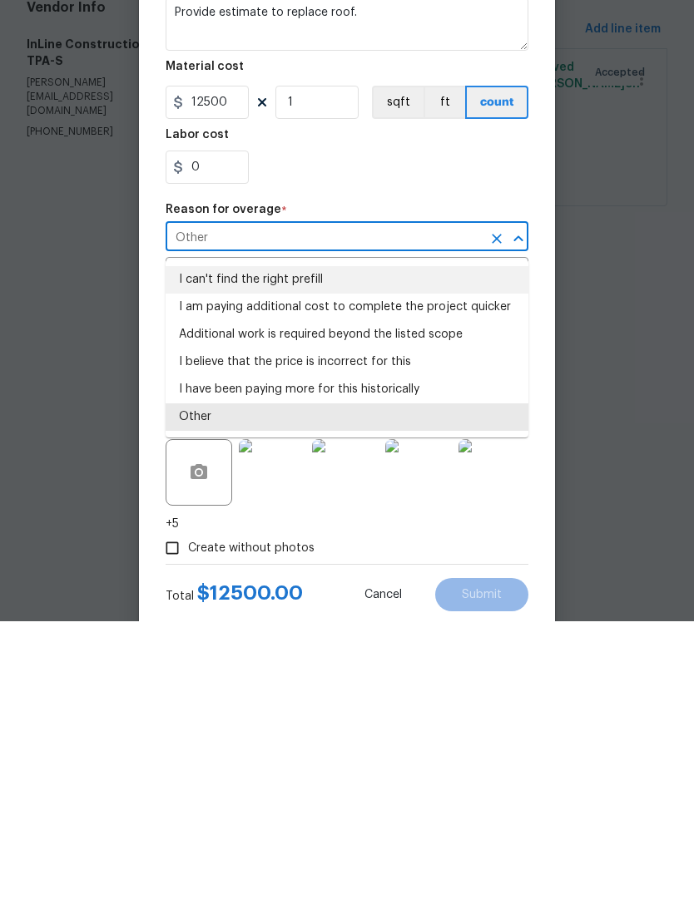
click at [497, 549] on li "I can't find the right prefill" at bounding box center [347, 562] width 363 height 27
type input "I can't find the right prefill"
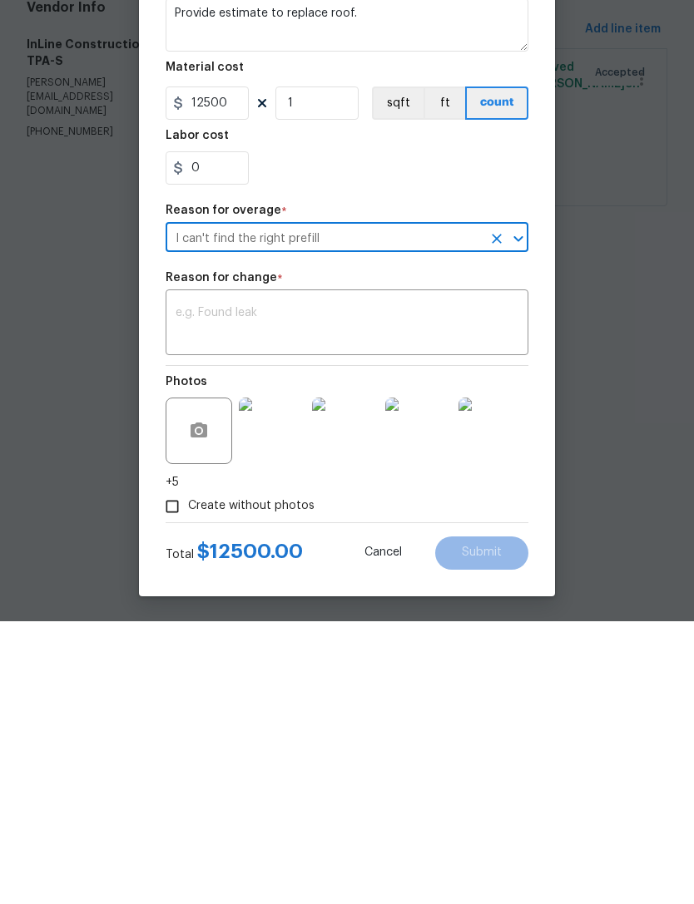
click at [466, 590] on textarea at bounding box center [347, 607] width 343 height 35
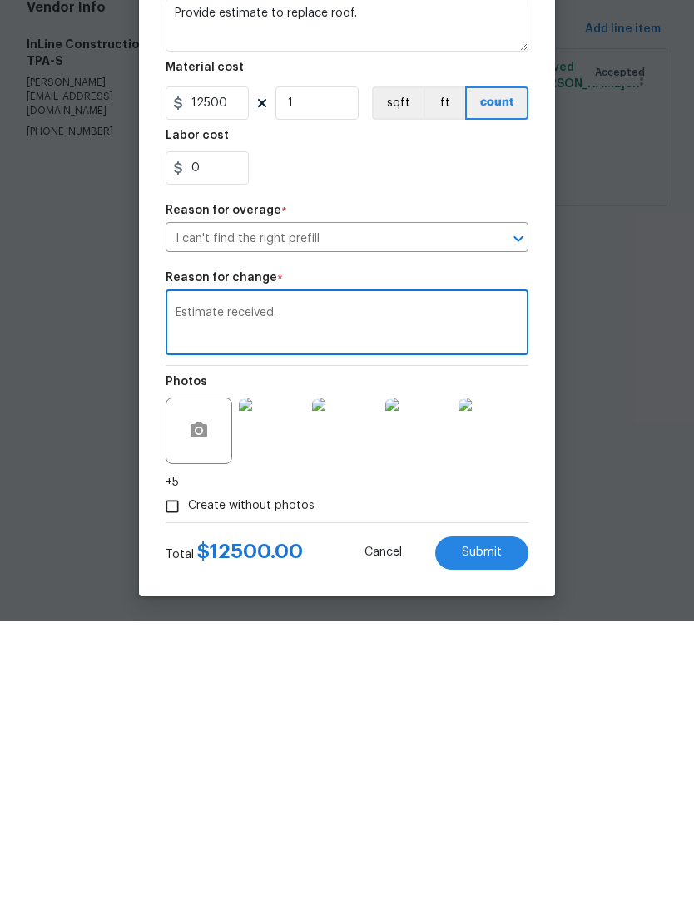
type textarea "Estimate received."
click at [493, 829] on span "Submit" at bounding box center [482, 835] width 40 height 12
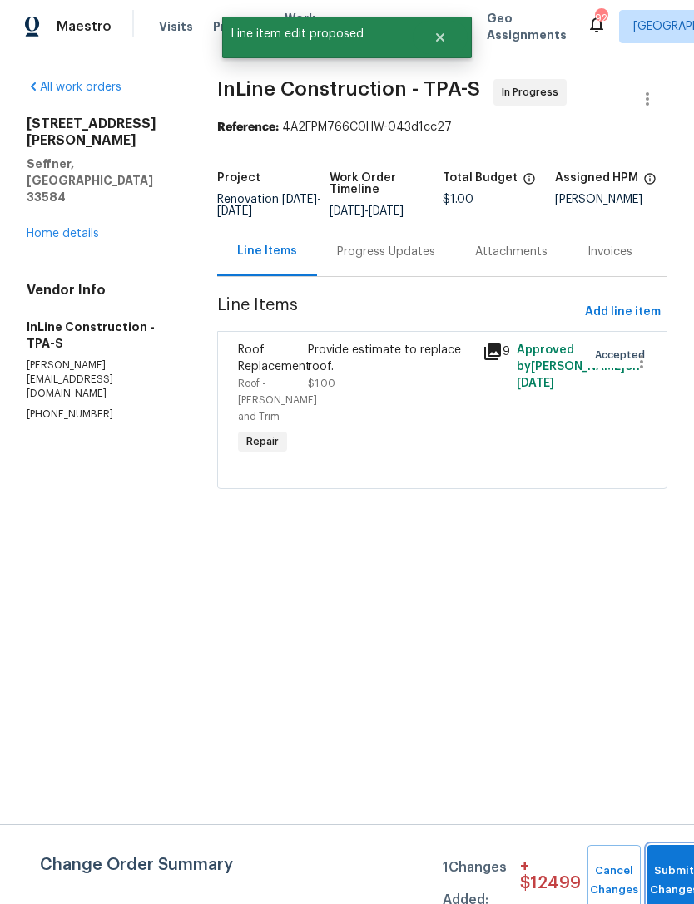
click at [661, 865] on button "Submit Changes" at bounding box center [673, 881] width 53 height 72
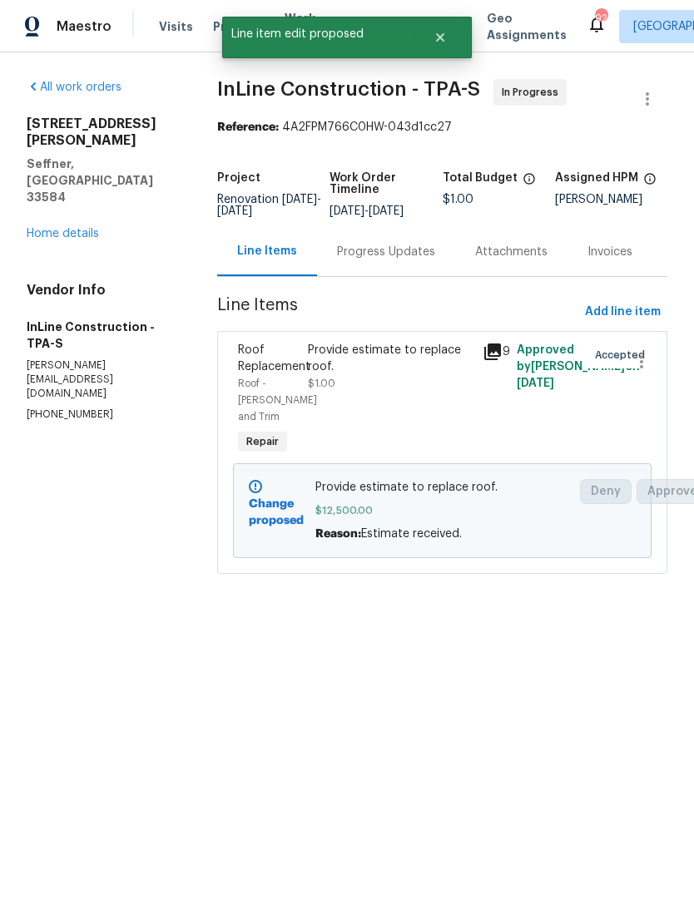
click at [55, 228] on link "Home details" at bounding box center [63, 234] width 72 height 12
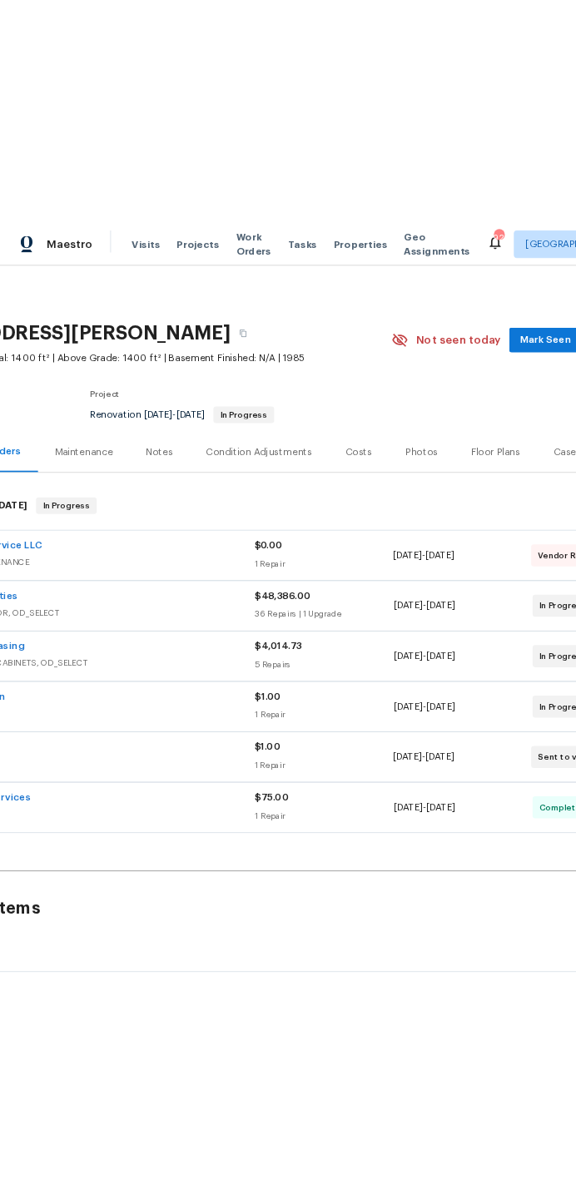
scroll to position [0, 137]
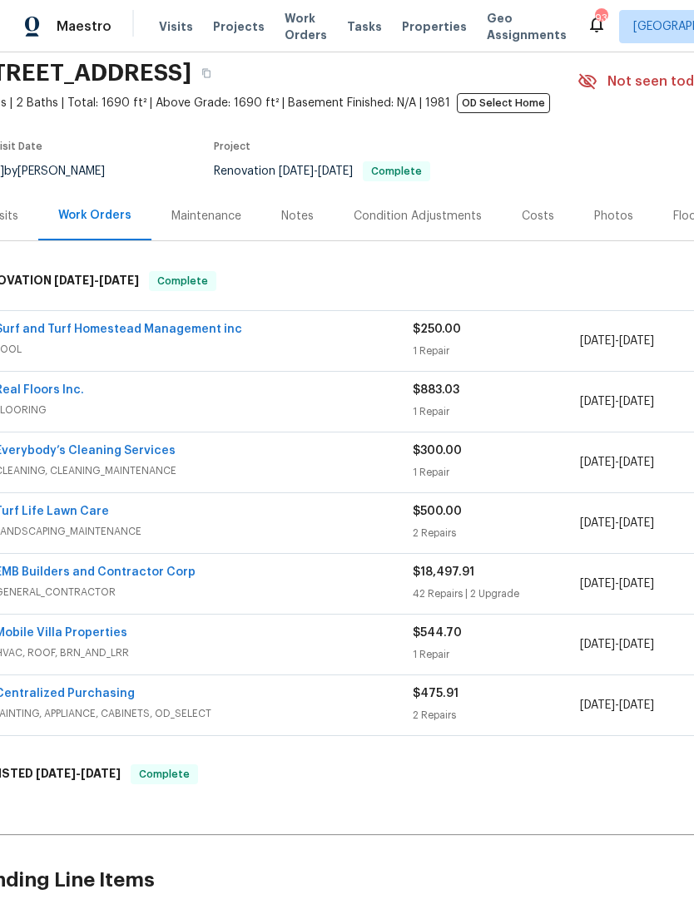
scroll to position [60, 27]
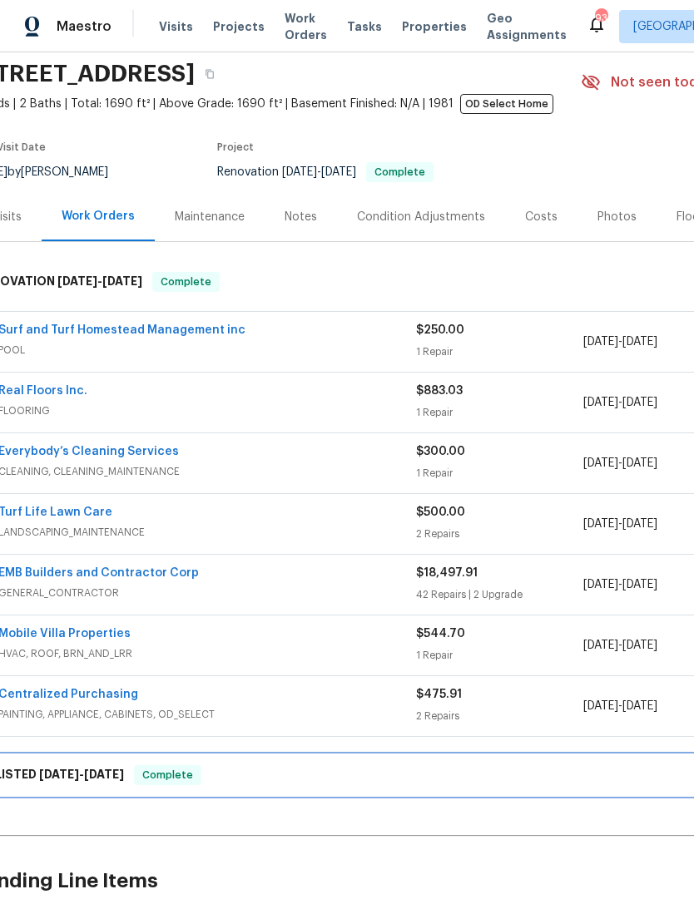
click at [45, 770] on span "[DATE]" at bounding box center [59, 775] width 40 height 12
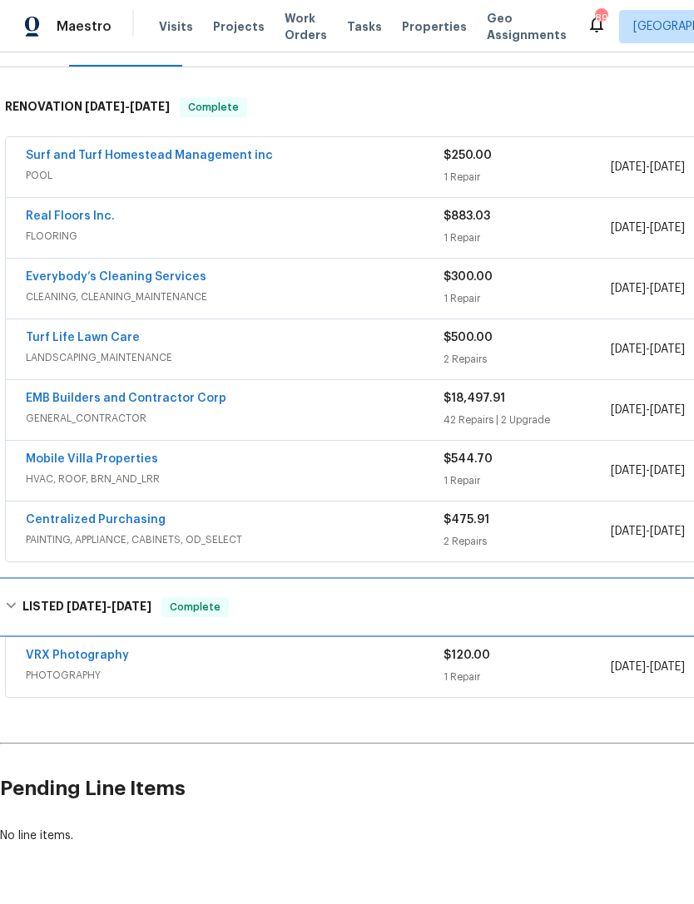
scroll to position [235, 0]
